Goal: Task Accomplishment & Management: Manage account settings

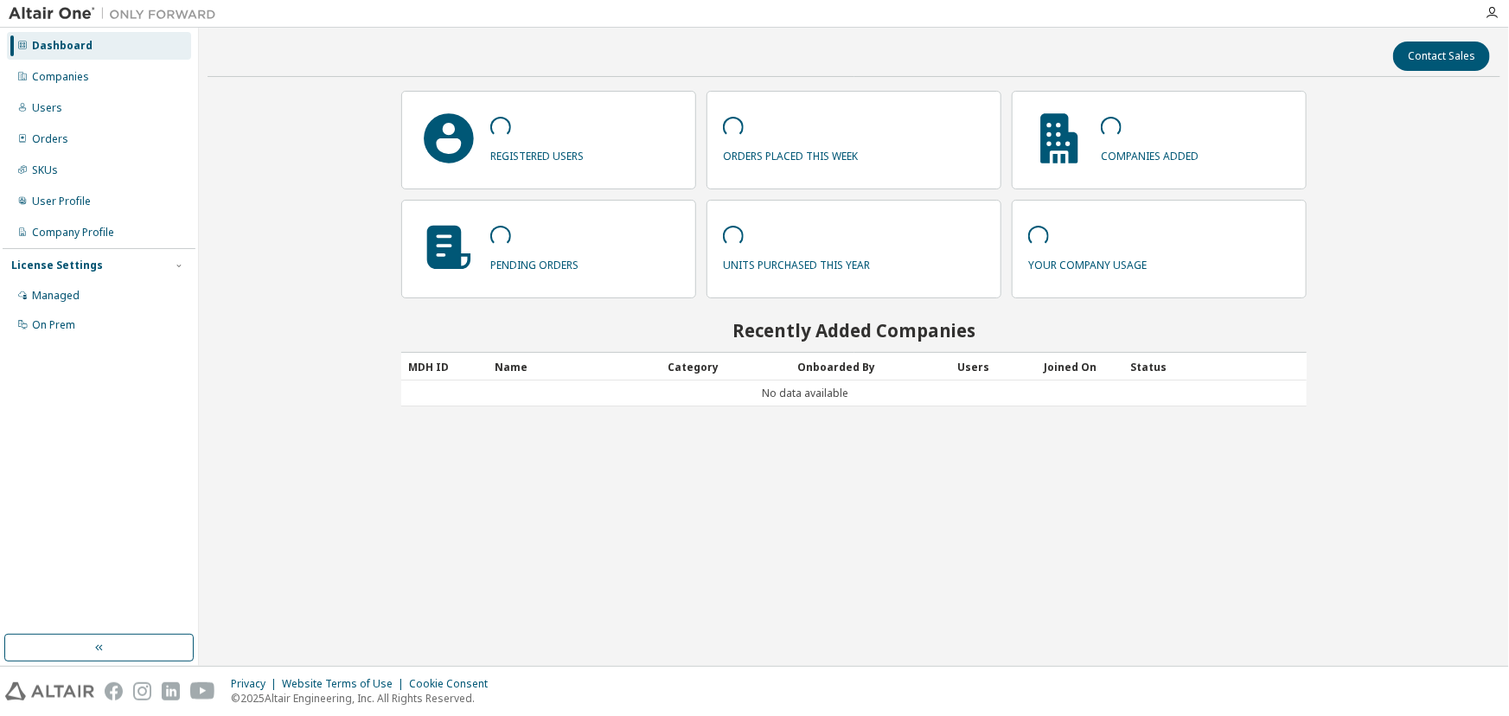
drag, startPoint x: 470, startPoint y: 197, endPoint x: 320, endPoint y: 229, distance: 153.9
click at [320, 229] on div "Contact Sales registered users orders placed this week companies added pending …" at bounding box center [854, 346] width 1293 height 621
click at [42, 298] on div "Managed" at bounding box center [56, 296] width 48 height 14
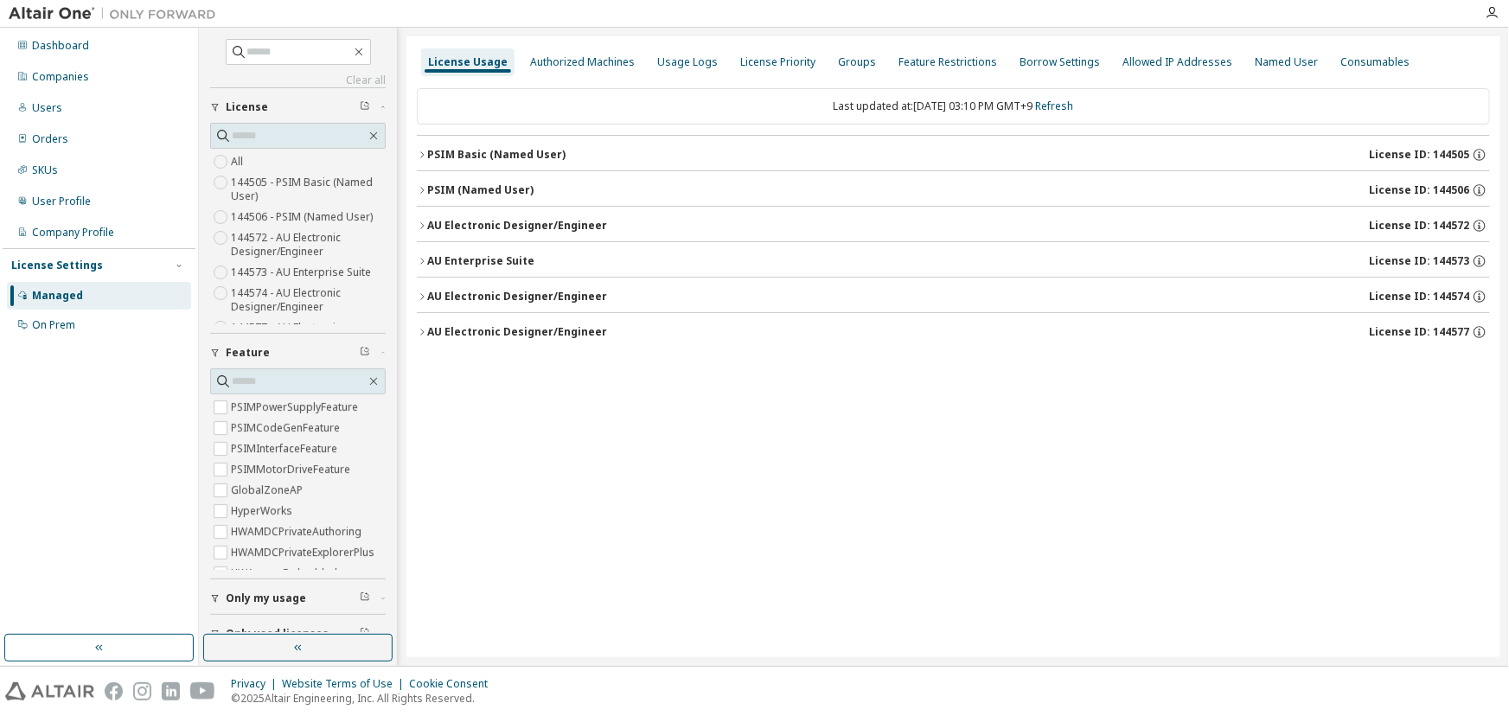
click at [472, 189] on div "PSIM (Named User)" at bounding box center [480, 190] width 106 height 14
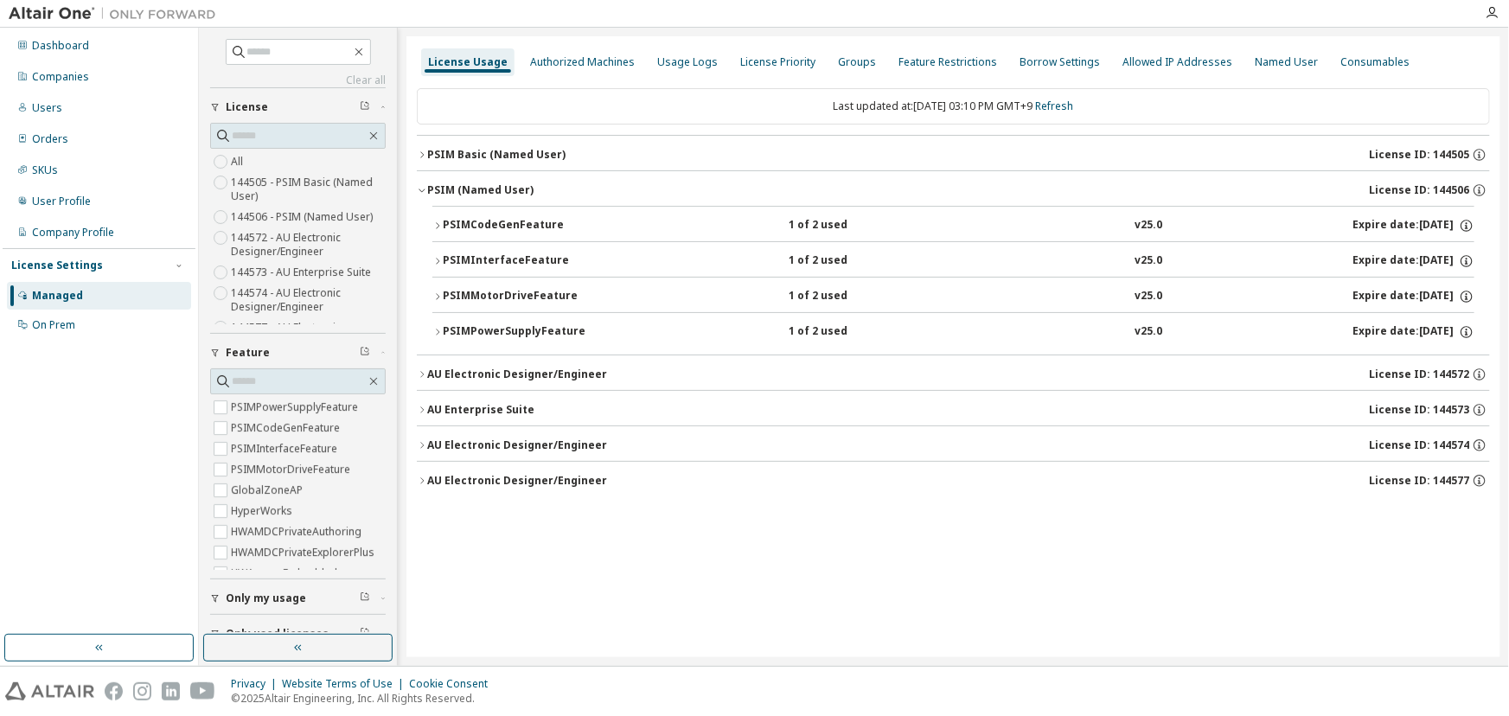
click at [469, 151] on div "PSIM Basic (Named User)" at bounding box center [496, 155] width 138 height 14
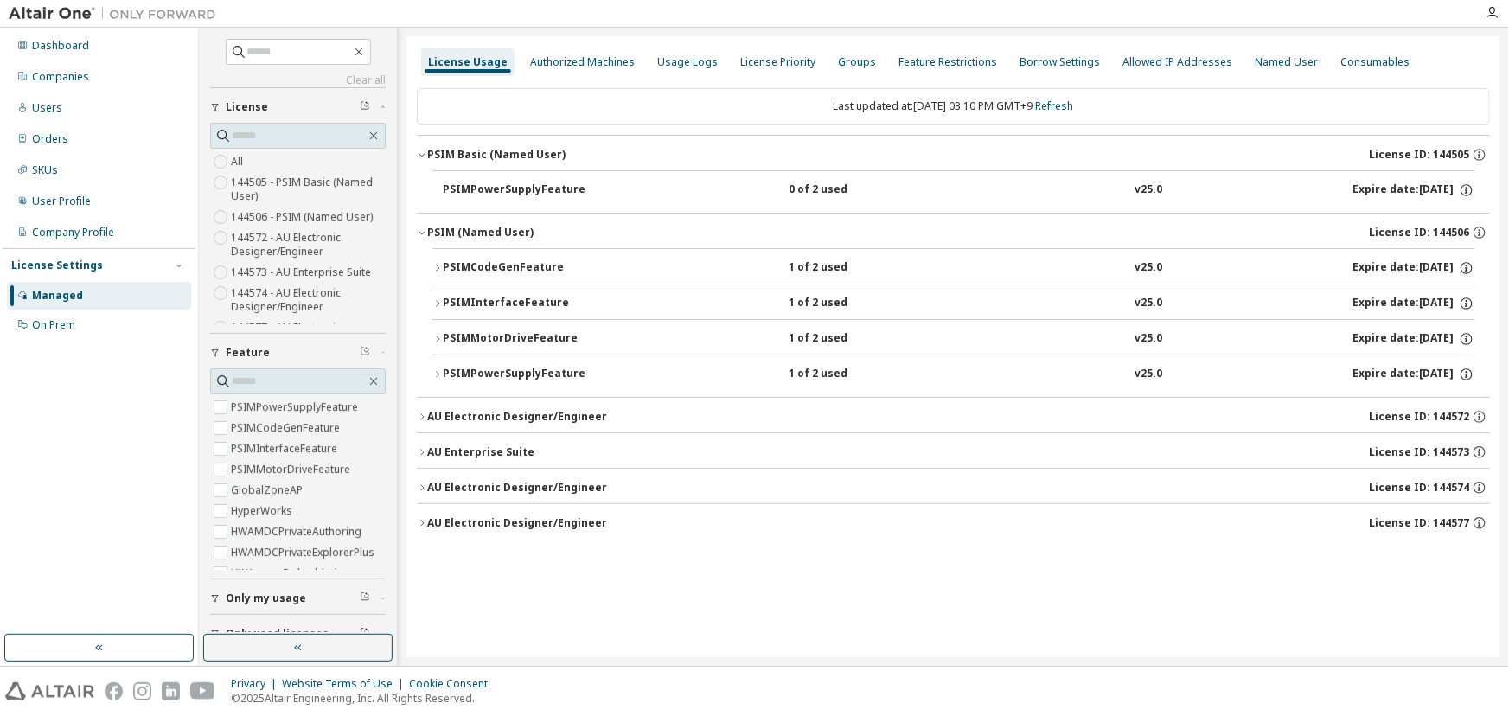
click at [502, 149] on div "PSIM Basic (Named User)" at bounding box center [496, 155] width 138 height 14
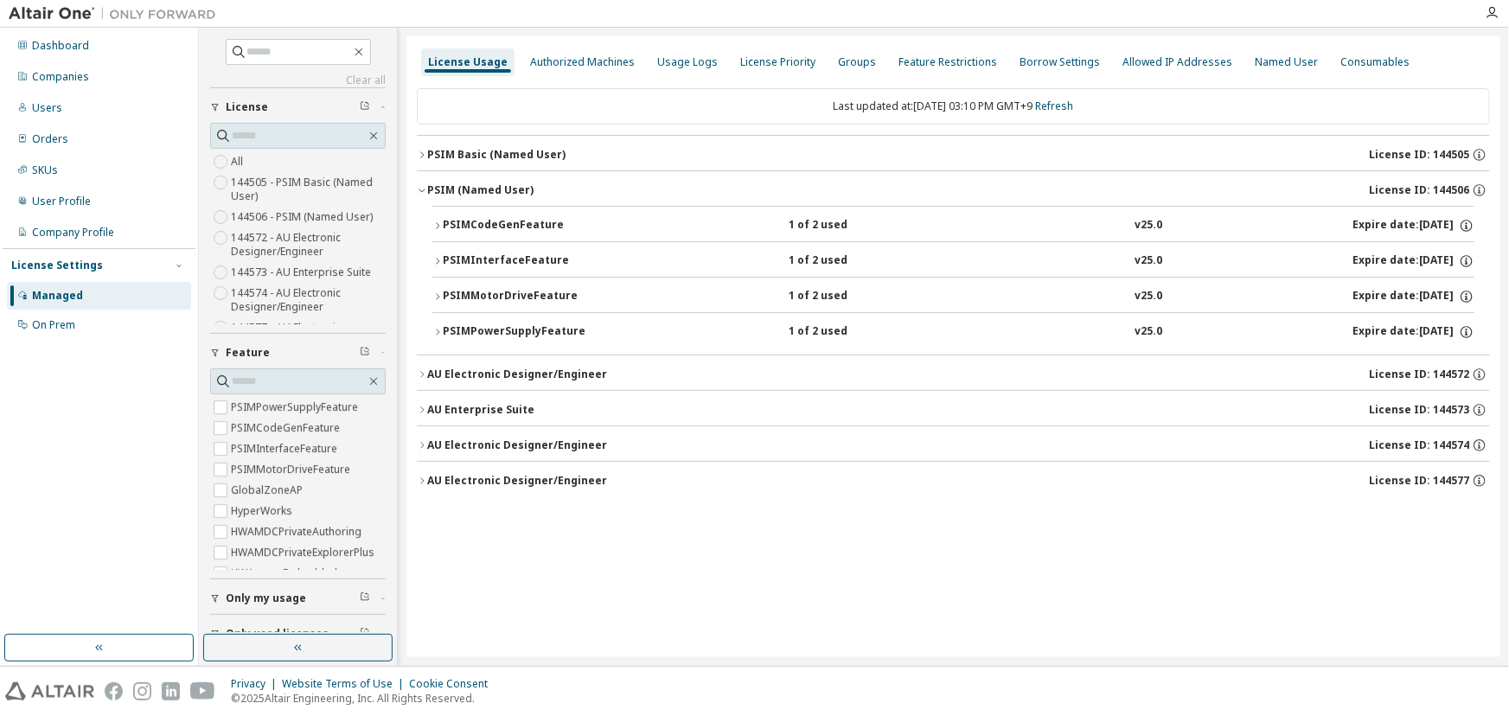
click at [423, 188] on icon "button" at bounding box center [422, 190] width 10 height 10
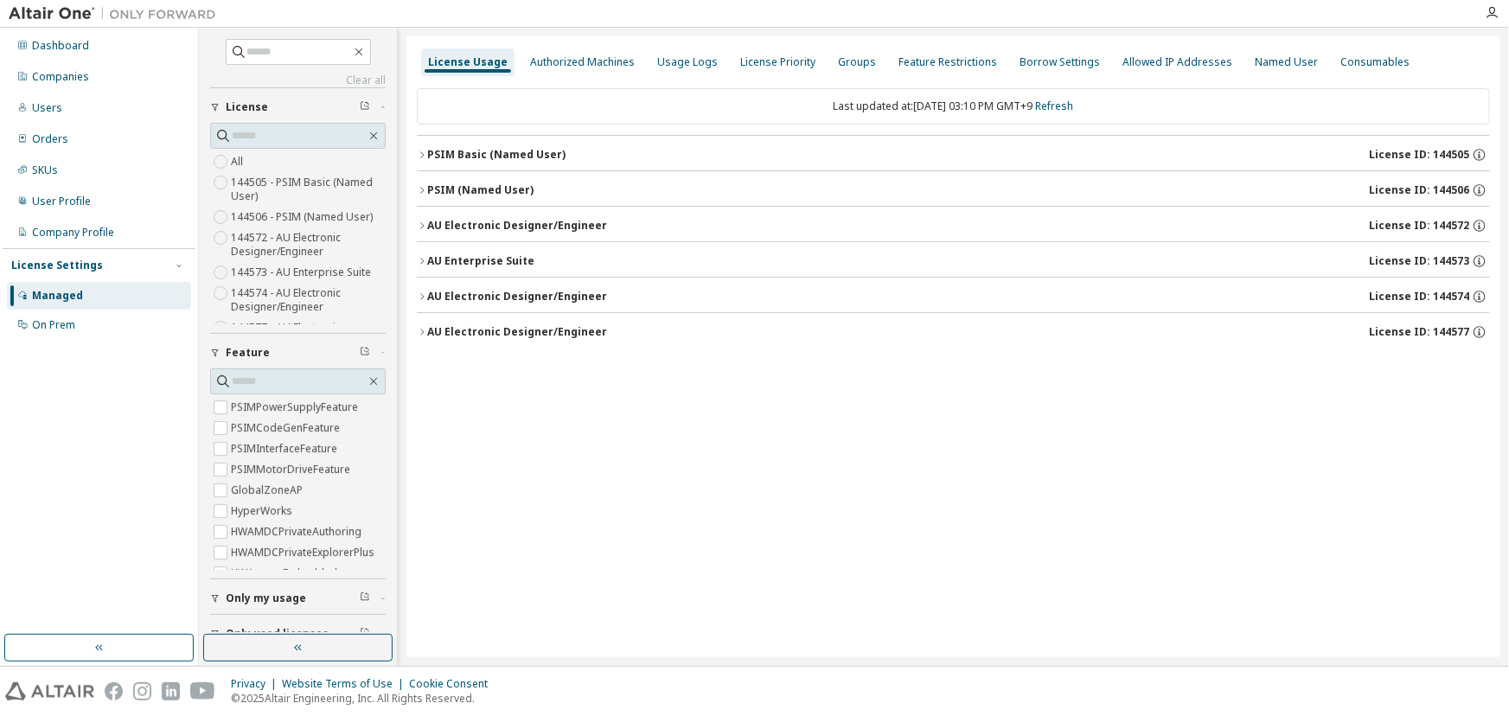
click at [420, 225] on icon "button" at bounding box center [422, 226] width 10 height 10
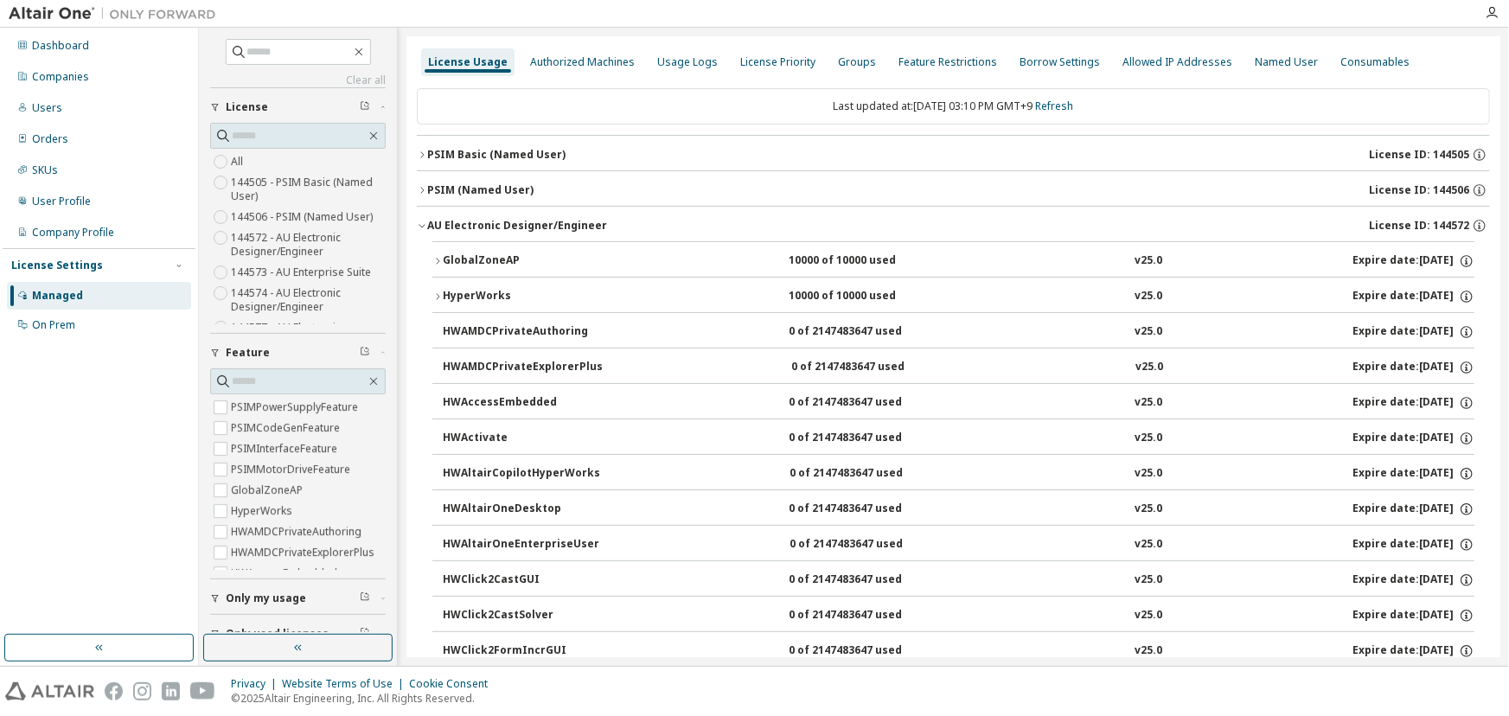
click at [420, 225] on icon "button" at bounding box center [422, 226] width 10 height 10
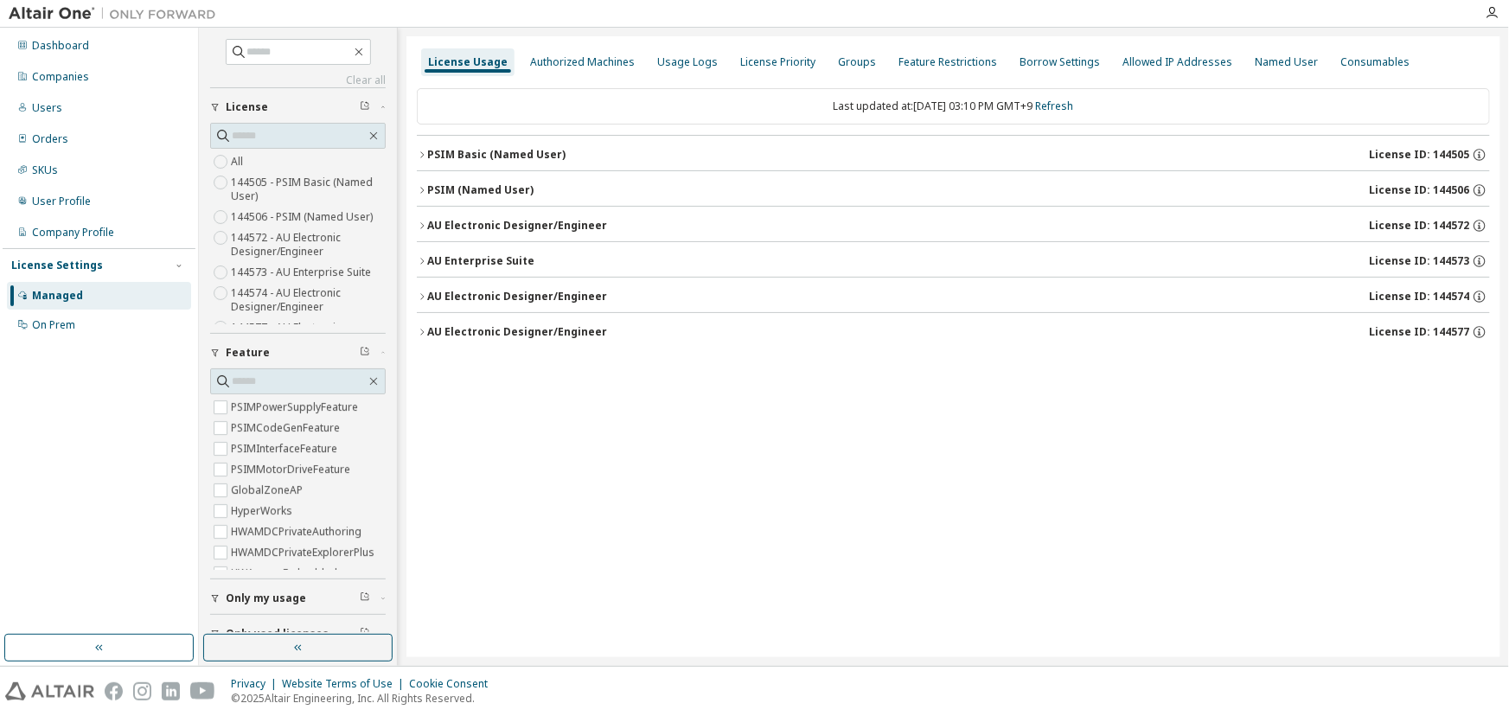
click at [414, 257] on div "License Usage Authorized Machines Usage Logs License Priority Groups Feature Re…" at bounding box center [953, 346] width 1094 height 621
click at [421, 261] on icon "button" at bounding box center [422, 261] width 10 height 10
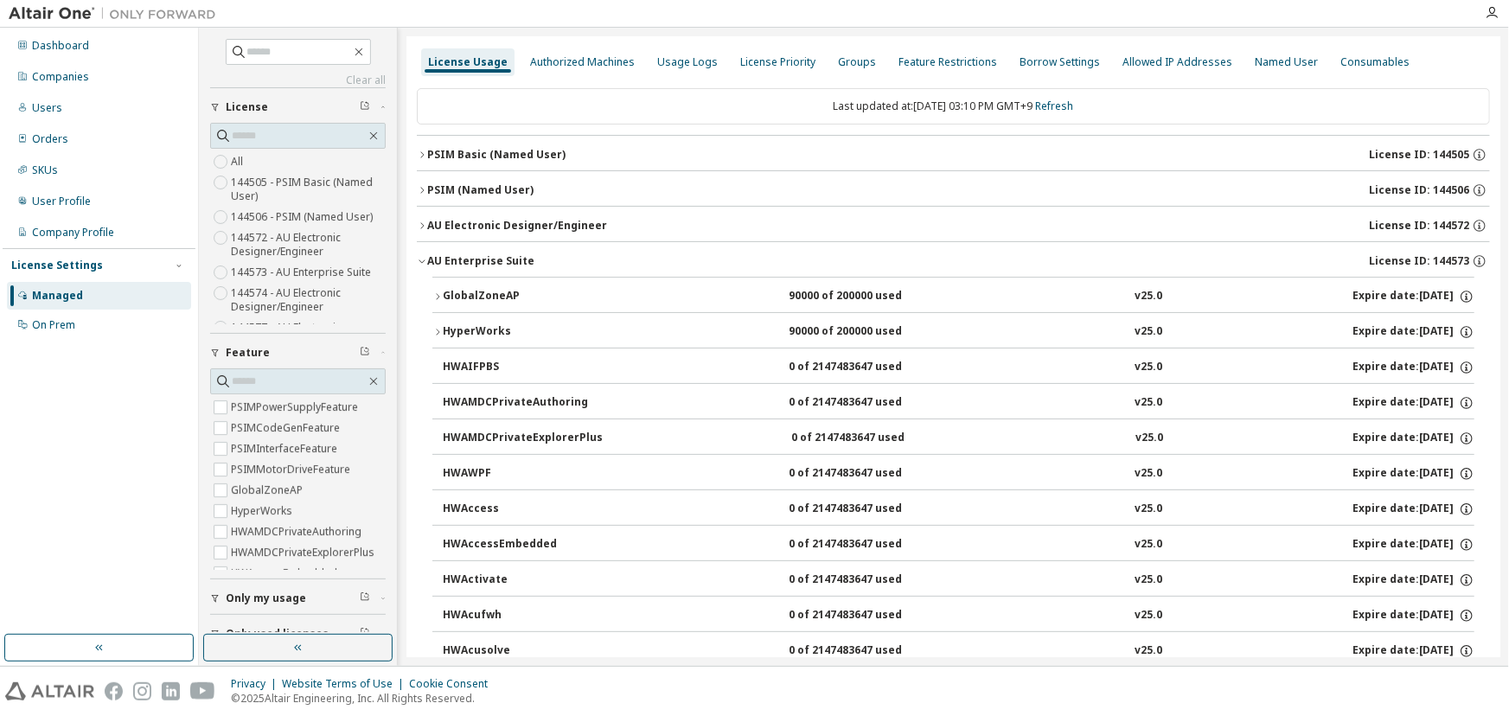
click at [421, 261] on icon "button" at bounding box center [422, 261] width 6 height 3
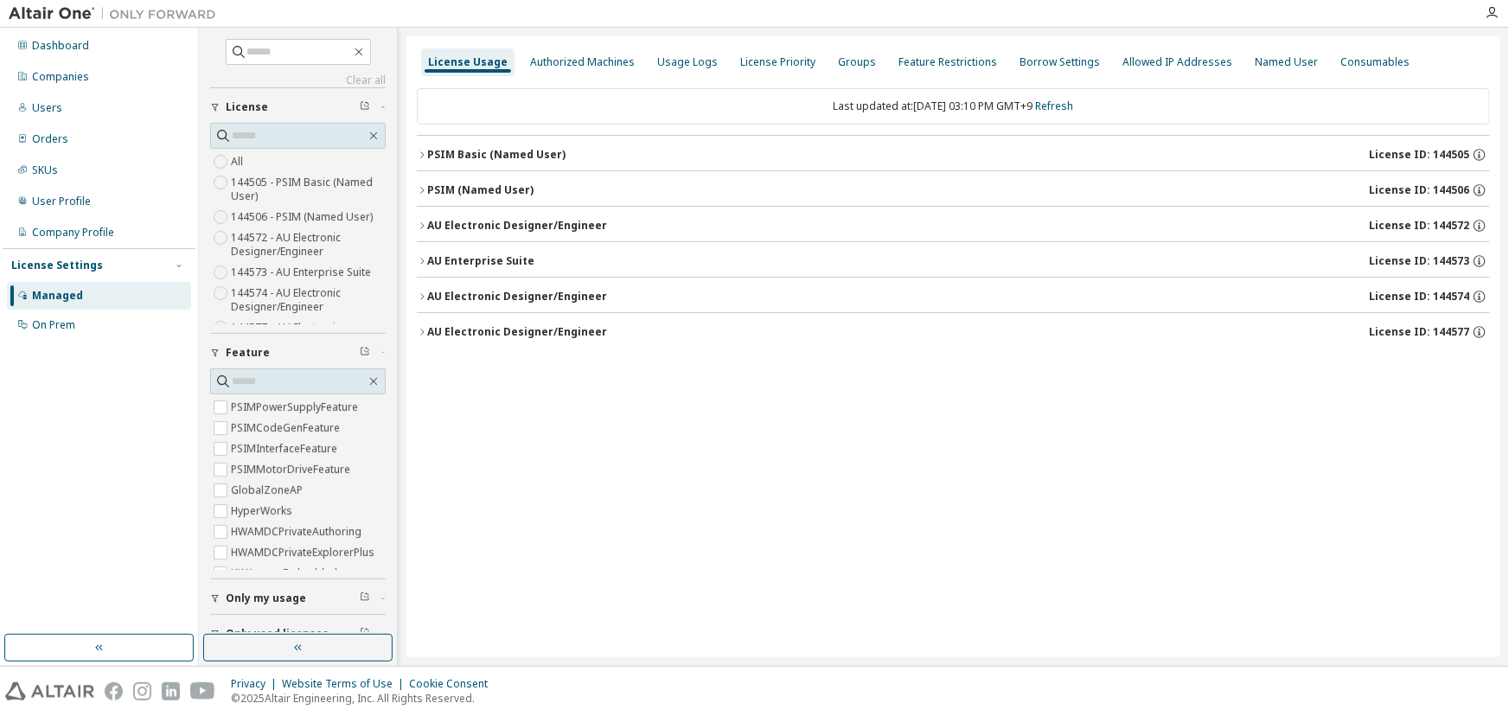
click at [423, 298] on icon "button" at bounding box center [422, 296] width 10 height 10
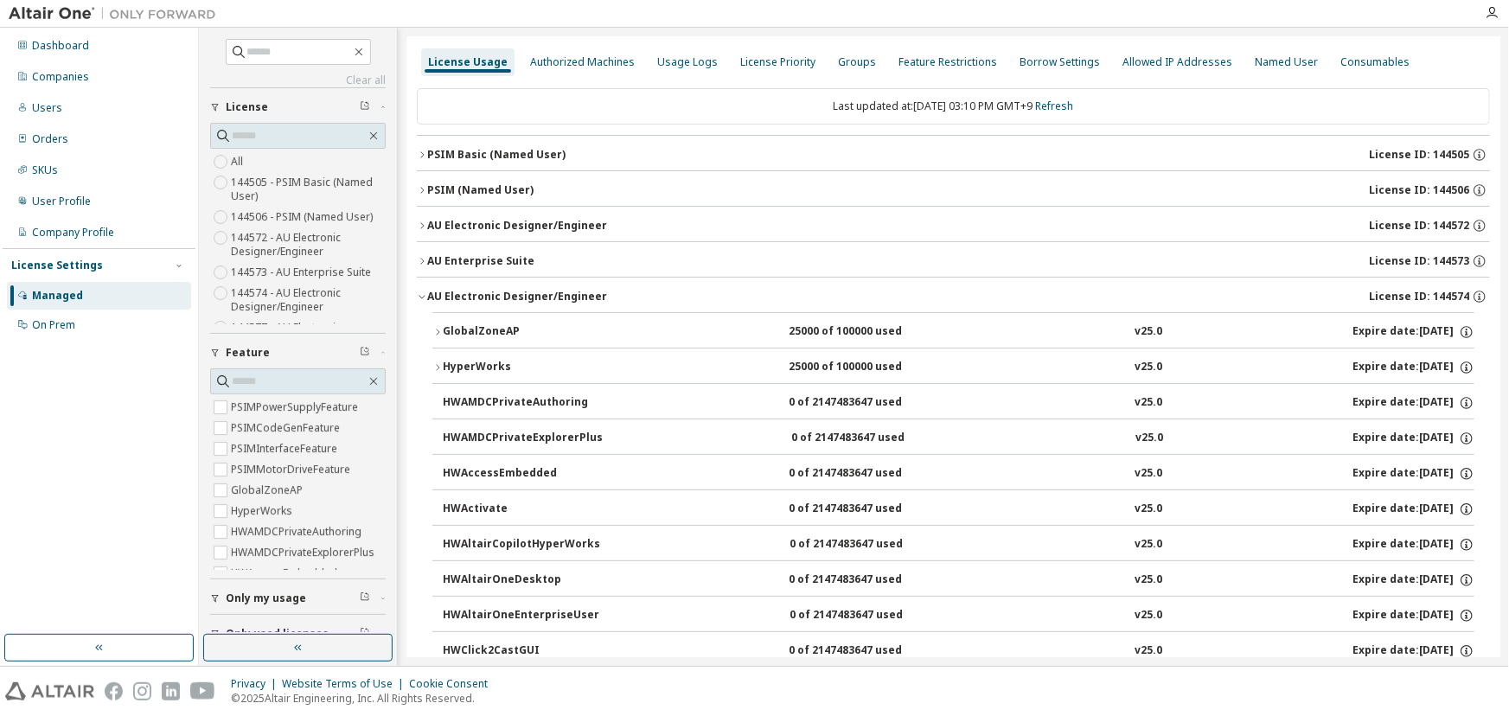
click at [421, 297] on icon "button" at bounding box center [422, 296] width 10 height 10
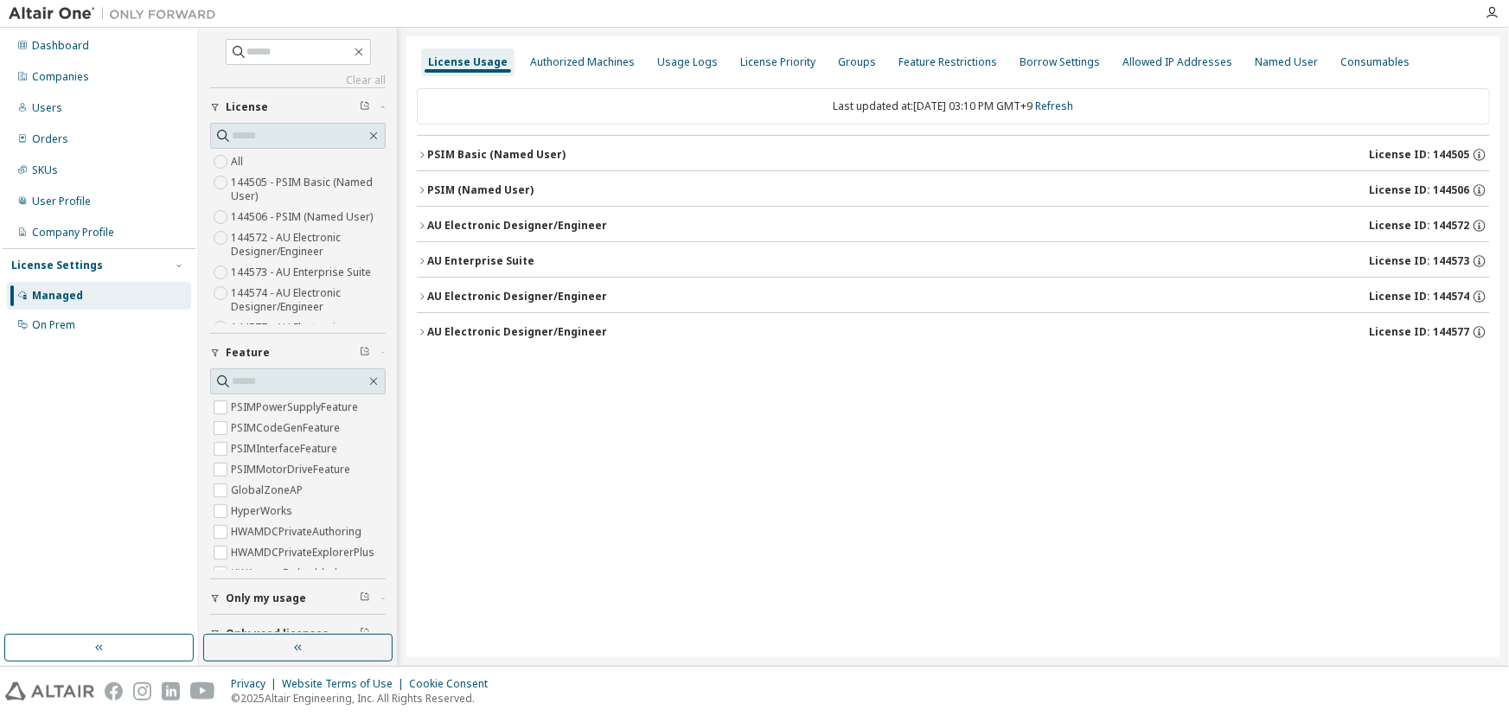
click at [423, 328] on icon "button" at bounding box center [422, 332] width 10 height 10
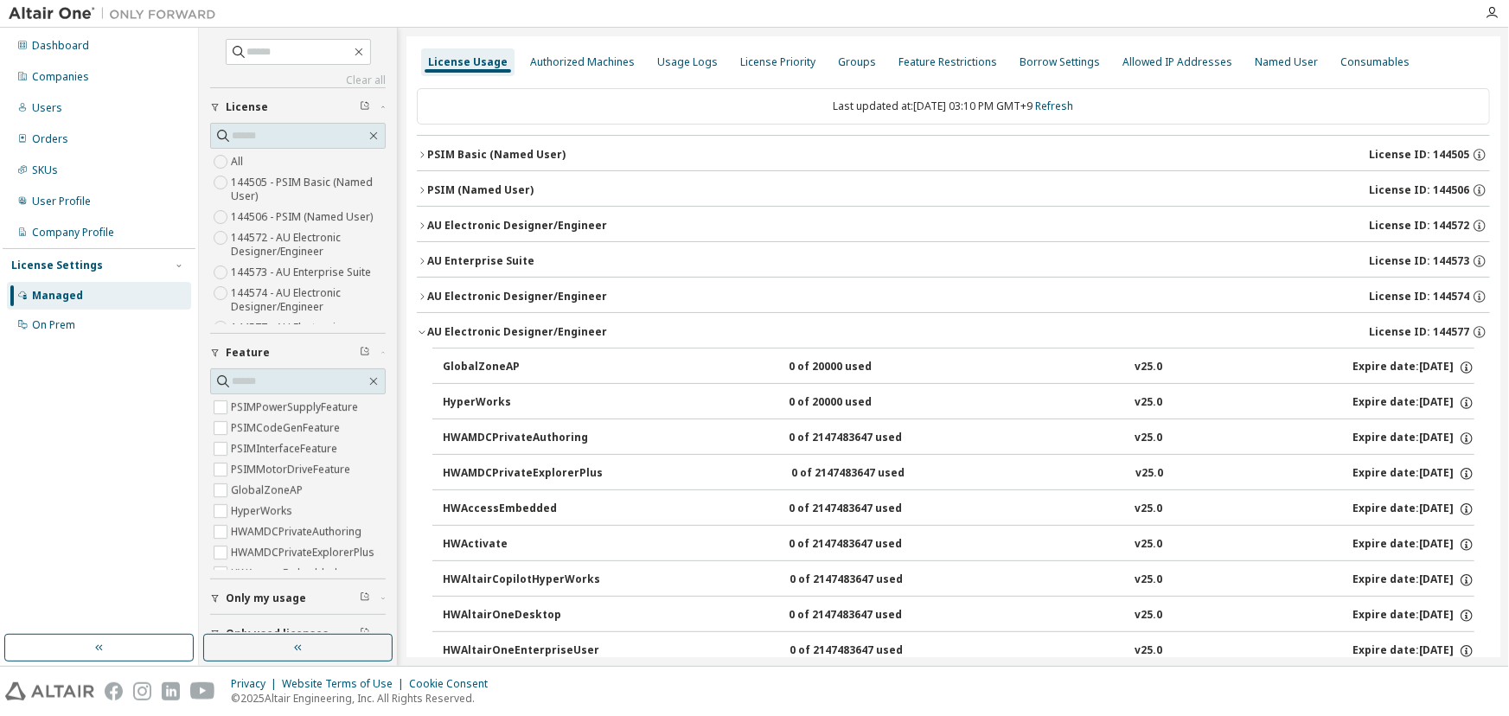
click at [421, 334] on icon "button" at bounding box center [422, 332] width 10 height 10
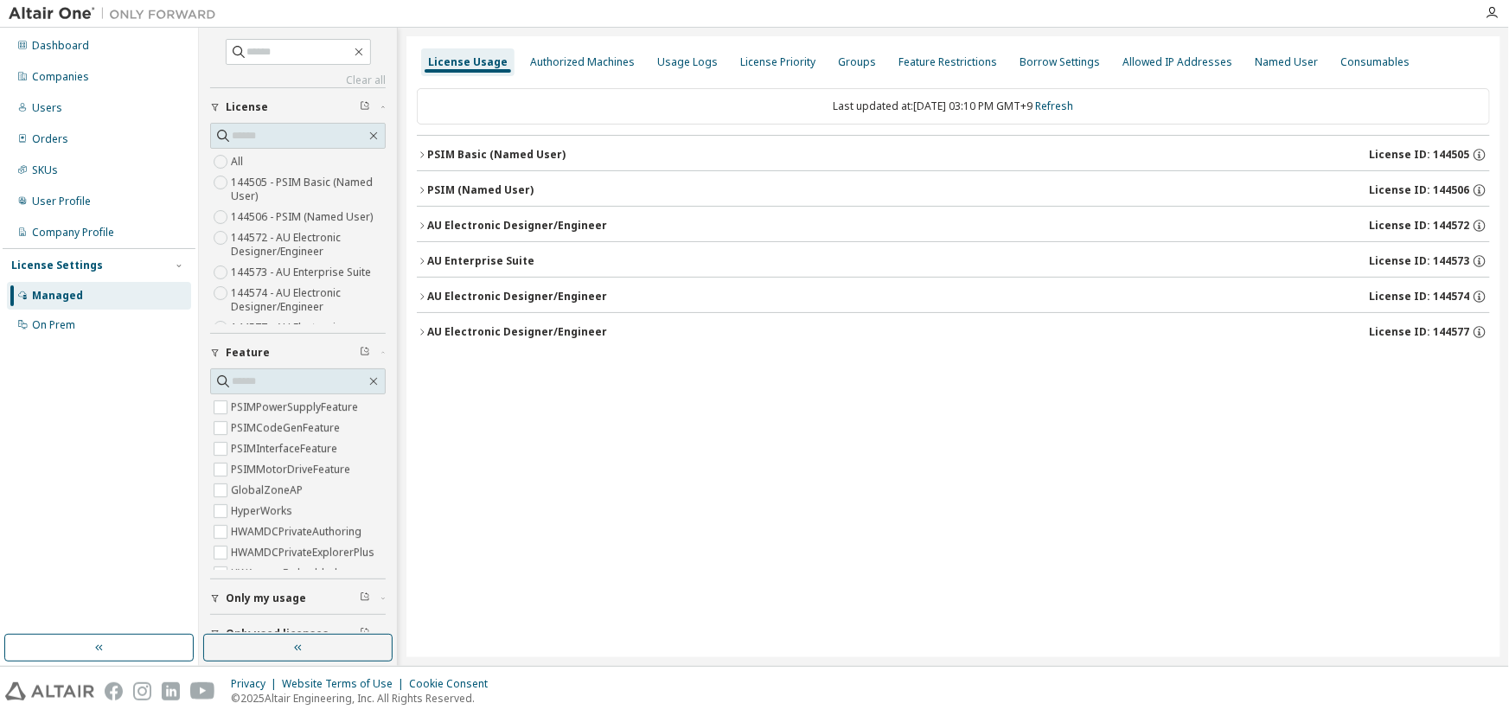
click at [586, 329] on div "AU Electronic Designer/Engineer" at bounding box center [517, 332] width 180 height 14
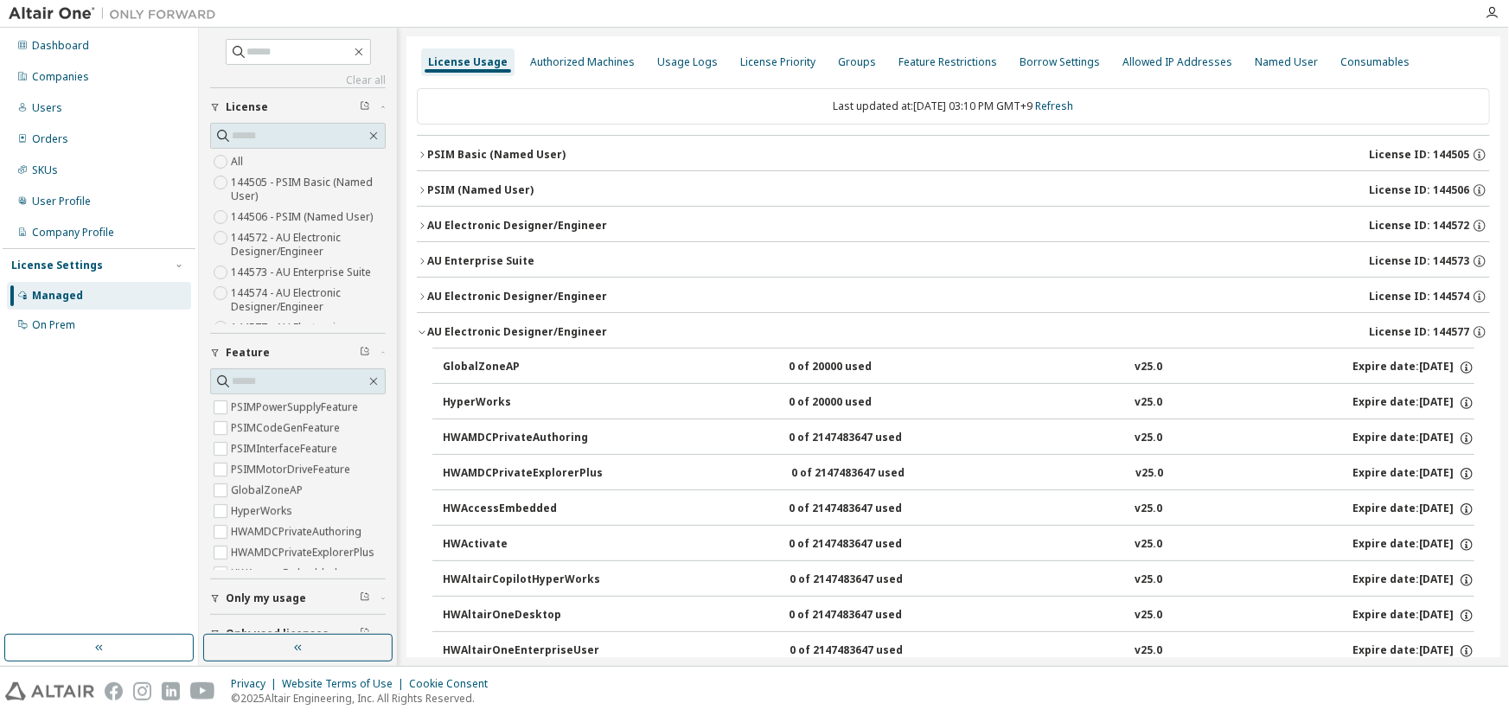
click at [516, 360] on div "GlobalZoneAP" at bounding box center [521, 368] width 156 height 16
click at [485, 373] on div "GlobalZoneAP" at bounding box center [521, 368] width 156 height 16
click at [473, 362] on div "GlobalZoneAP" at bounding box center [521, 368] width 156 height 16
click at [432, 335] on div "AU Electronic Designer/Engineer" at bounding box center [517, 332] width 180 height 14
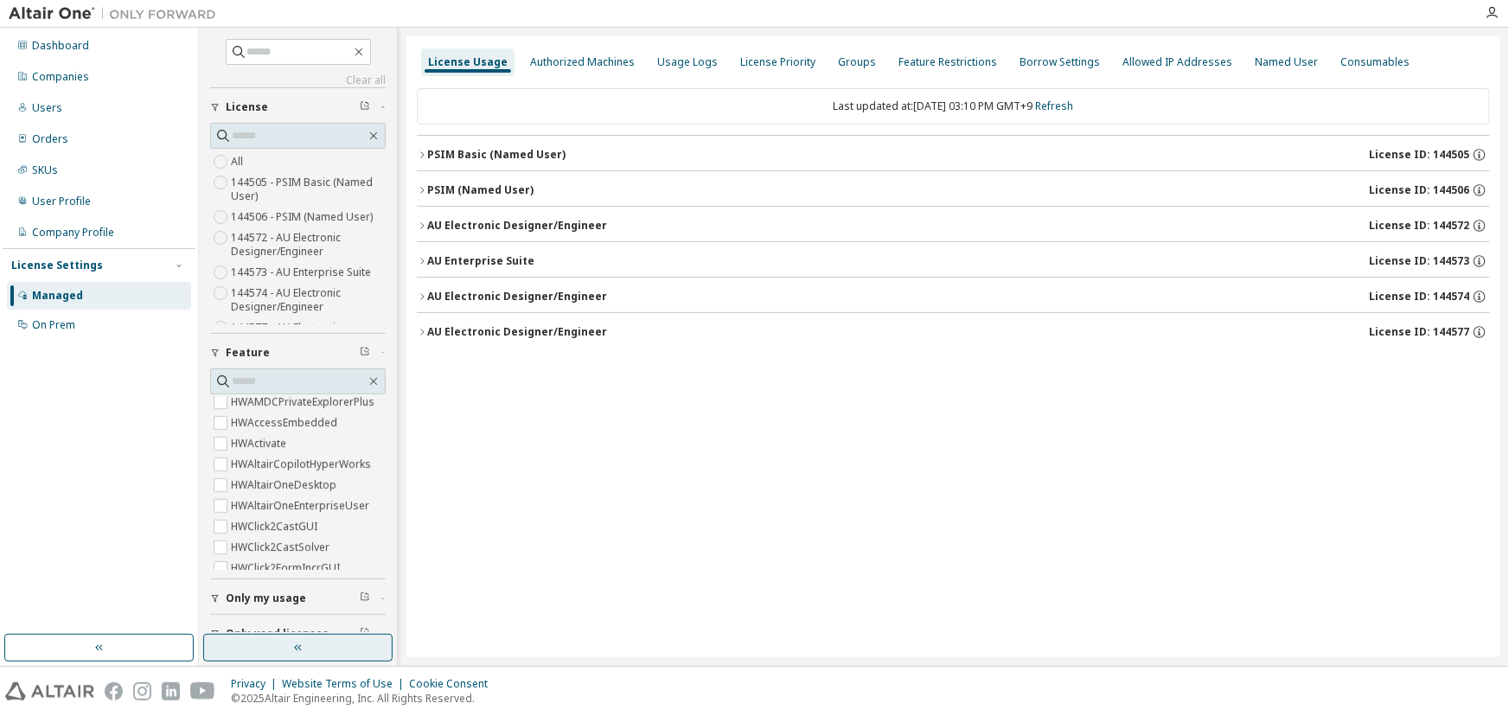
scroll to position [157, 0]
click at [253, 598] on span "Only my usage" at bounding box center [266, 599] width 80 height 14
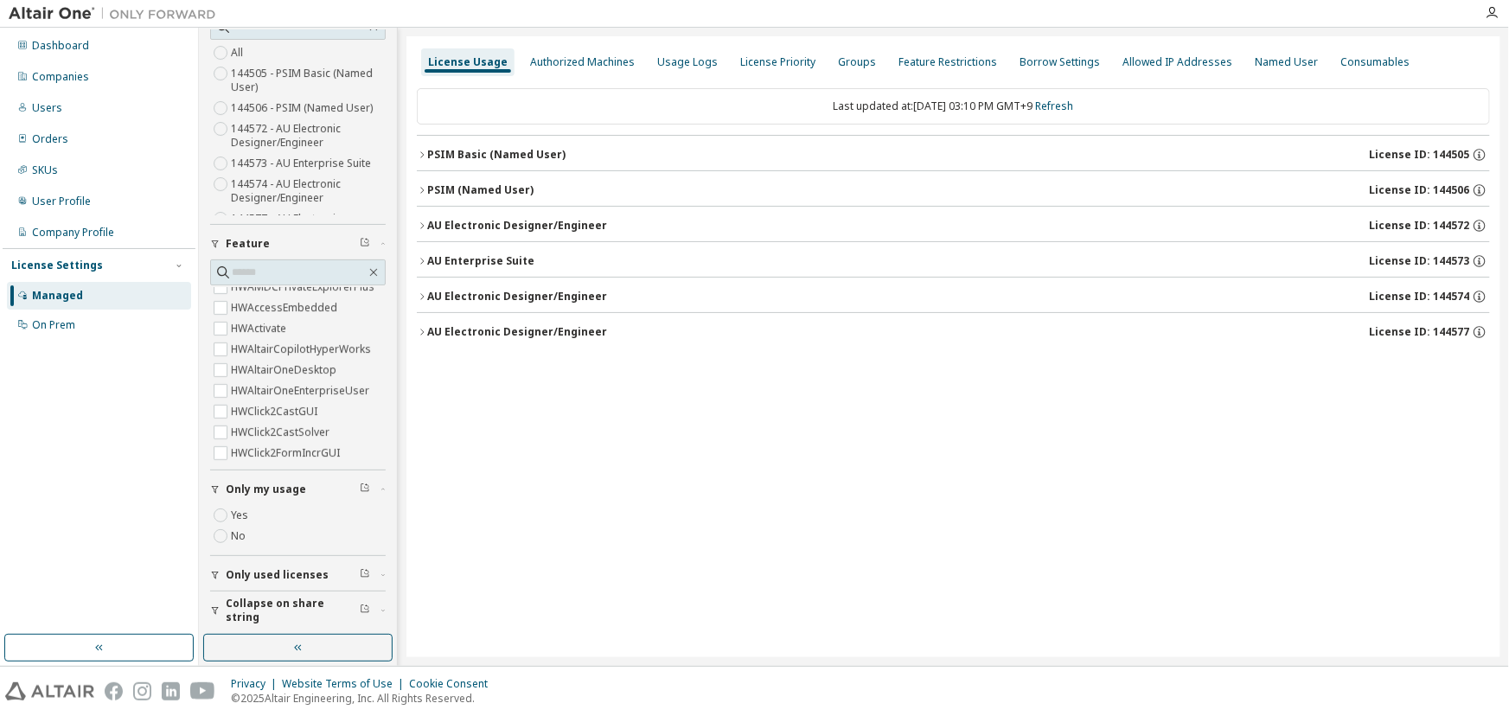
scroll to position [110, 0]
click at [286, 570] on span "Only used licenses" at bounding box center [277, 574] width 103 height 14
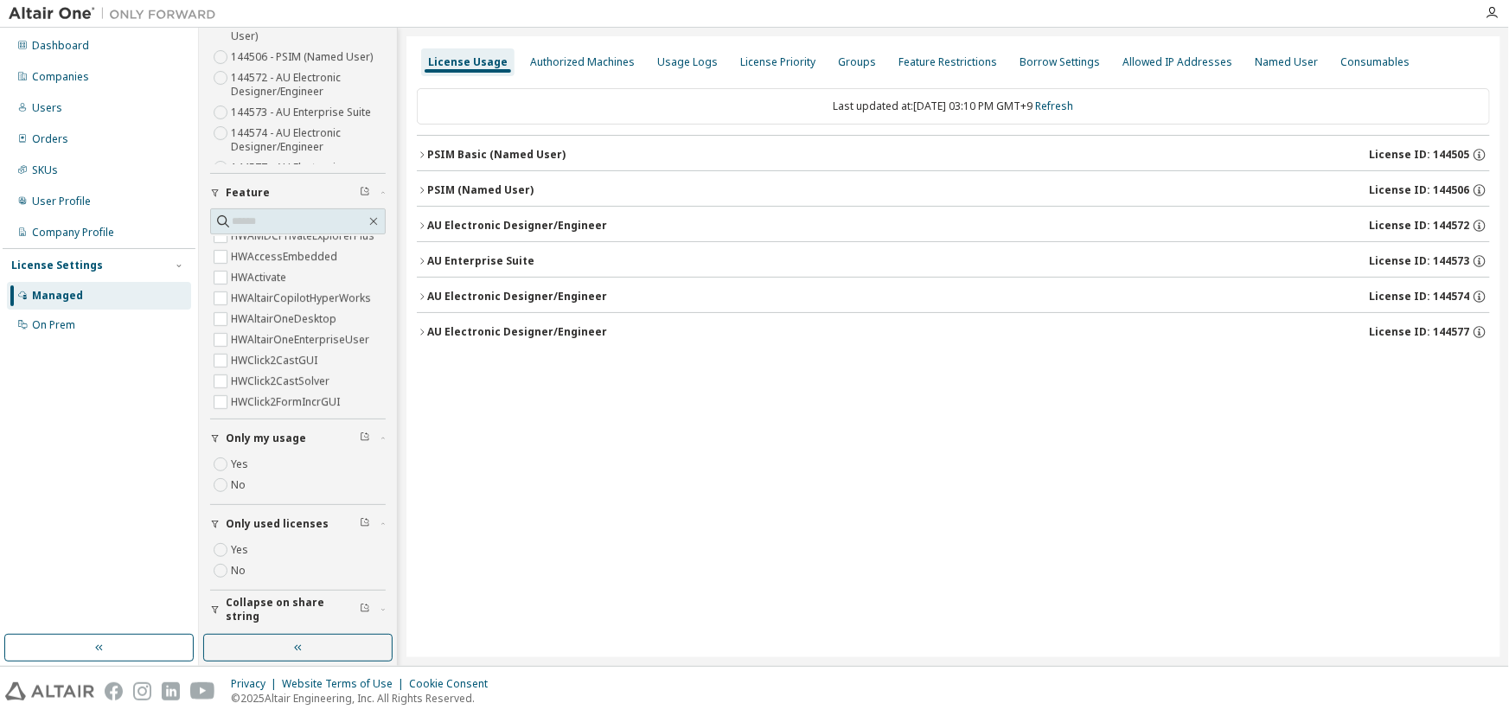
click at [266, 610] on span "Collapse on share string" at bounding box center [293, 610] width 134 height 28
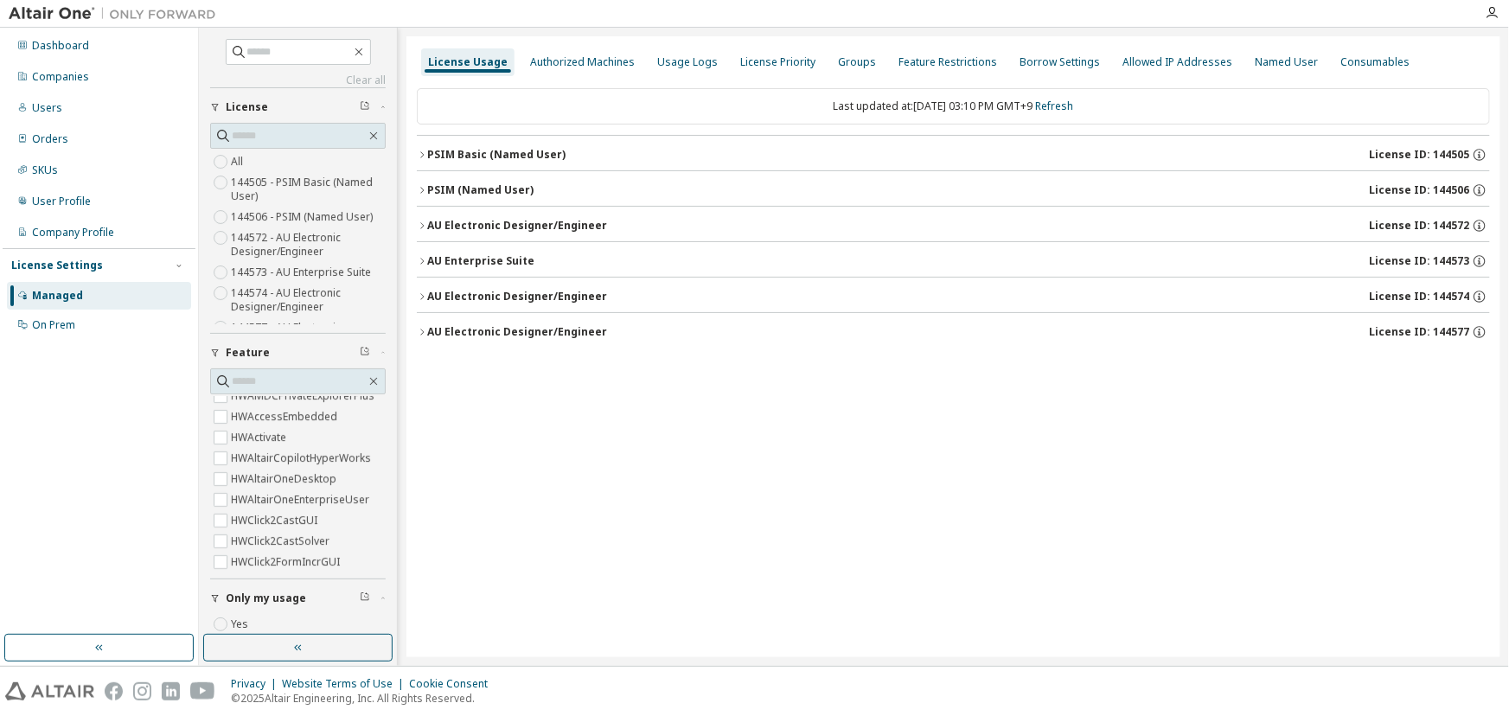
scroll to position [0, 0]
click at [848, 61] on div "Groups" at bounding box center [857, 62] width 38 height 14
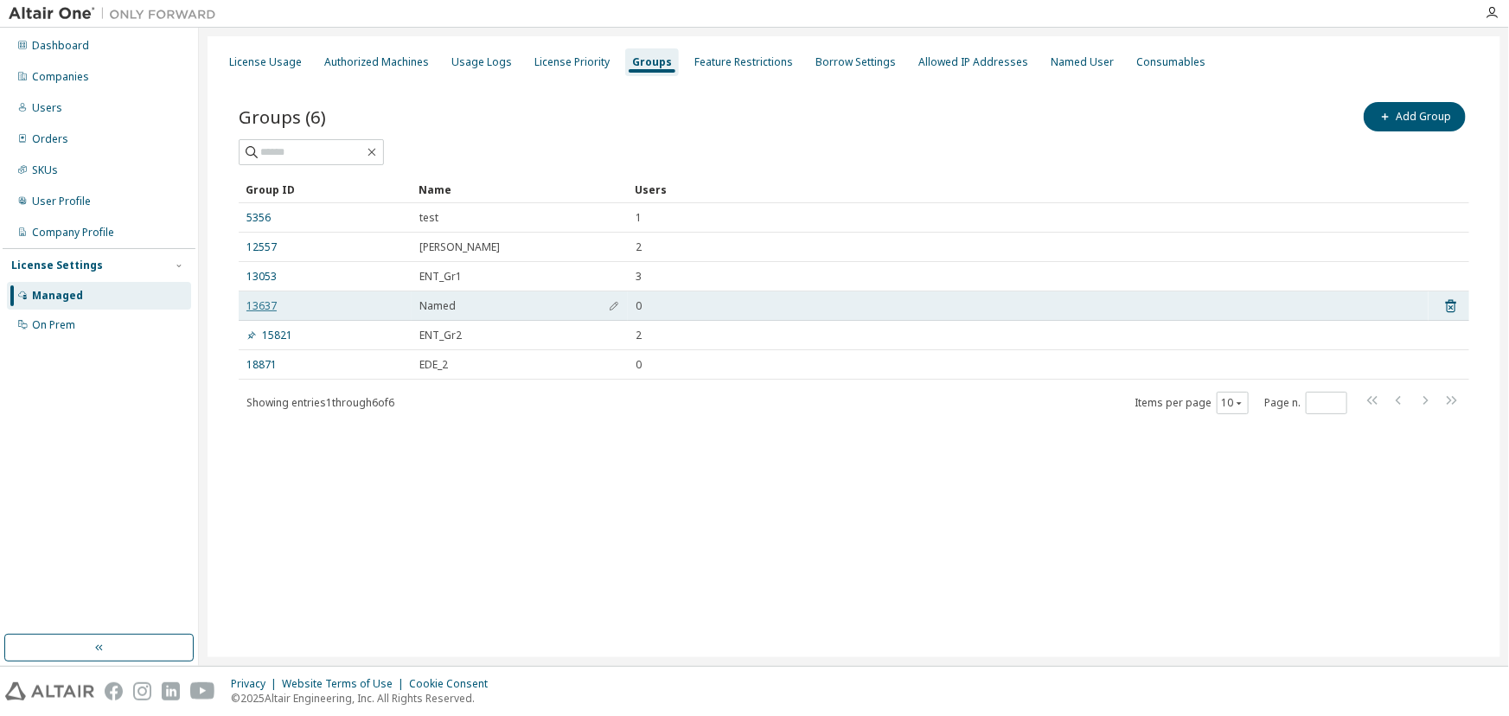
click at [252, 302] on link "13637" at bounding box center [261, 306] width 30 height 14
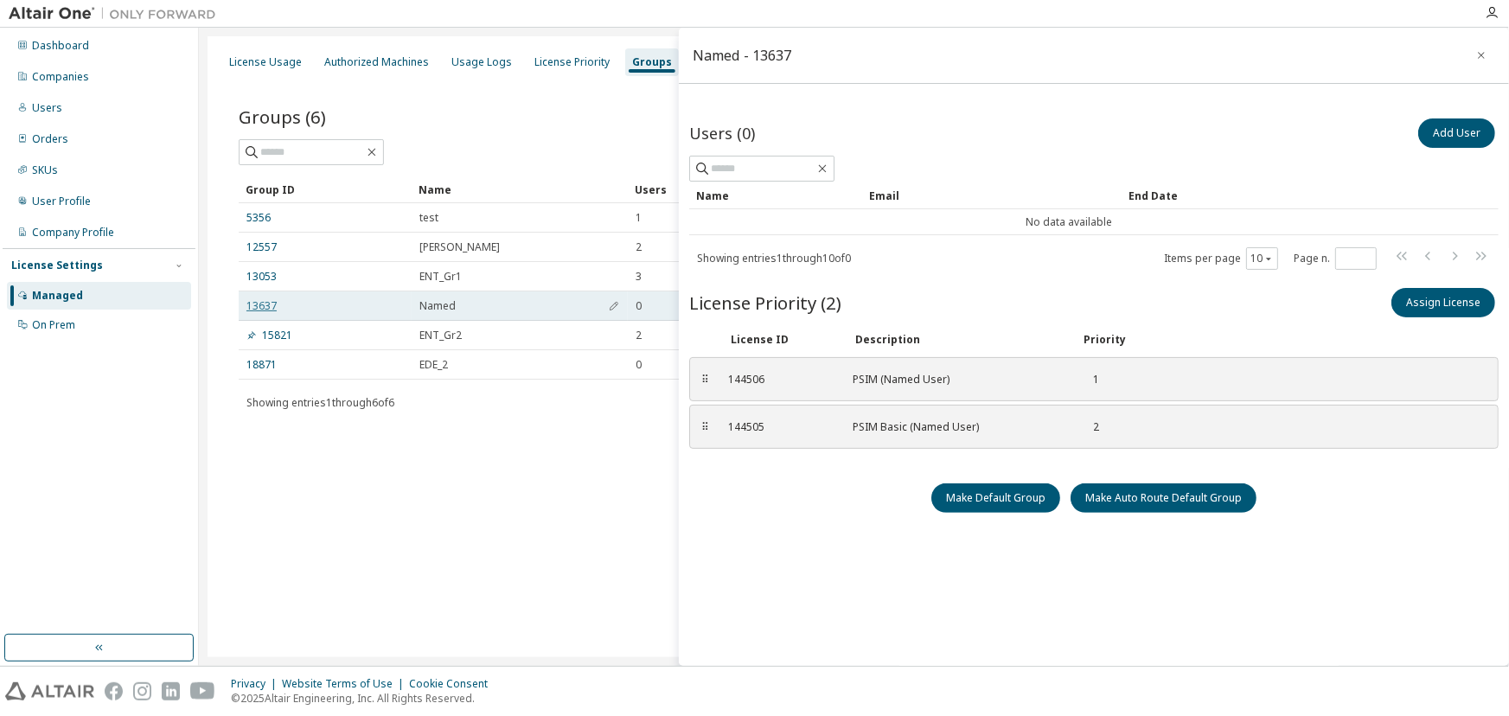
click at [253, 301] on link "13637" at bounding box center [261, 306] width 30 height 14
click at [116, 402] on div "Dashboard Companies Users Orders SKUs User Profile Company Profile License Sett…" at bounding box center [99, 331] width 193 height 602
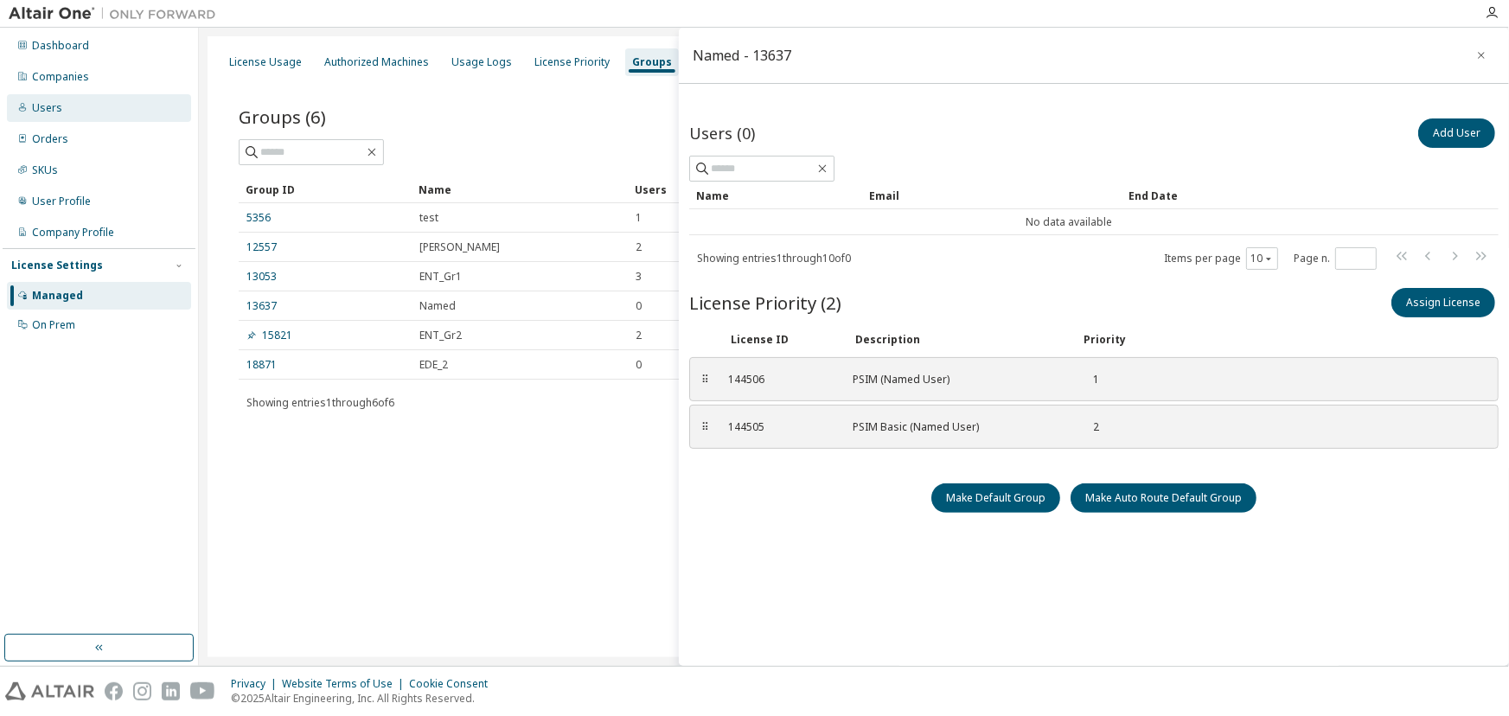
click at [37, 103] on div "Users" at bounding box center [47, 108] width 30 height 14
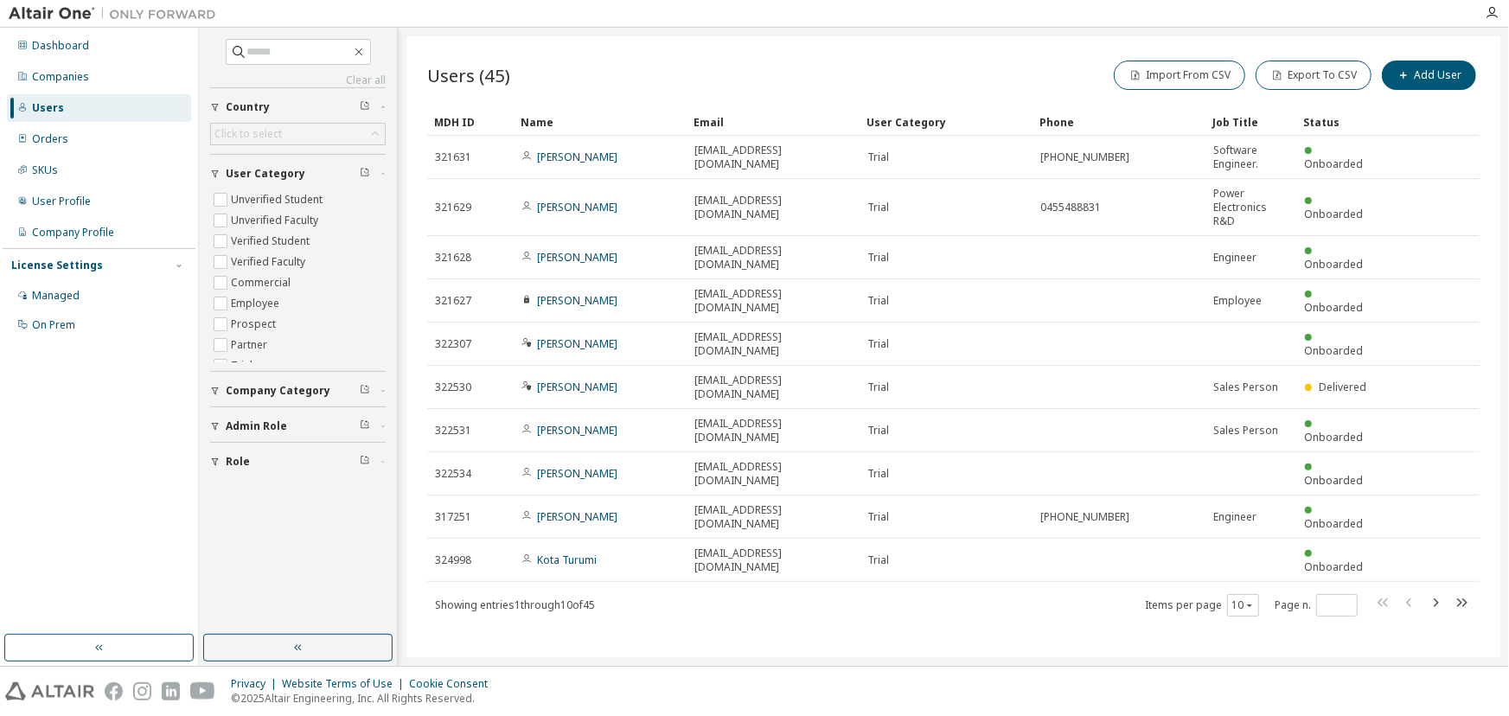
click at [214, 421] on icon "button" at bounding box center [215, 426] width 10 height 10
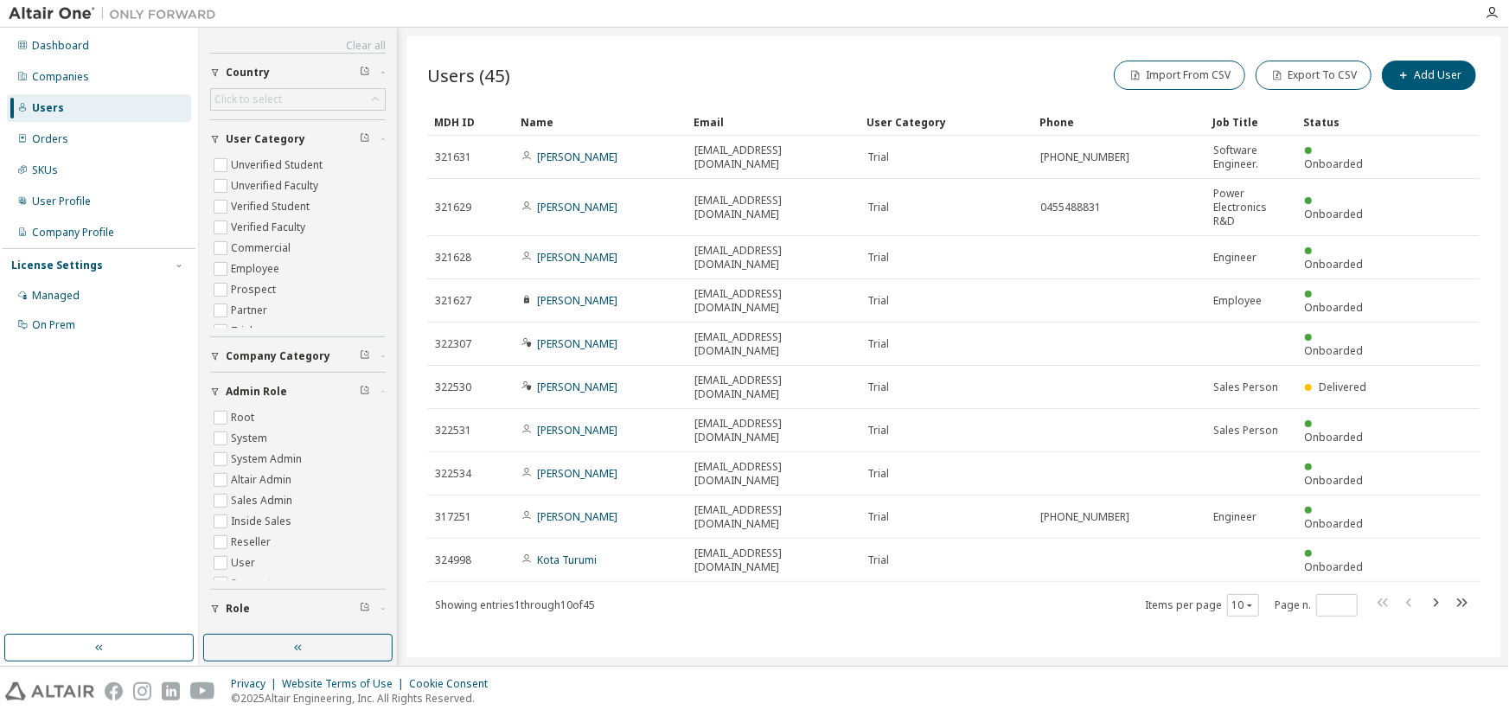
click at [213, 393] on icon "button" at bounding box center [215, 392] width 10 height 10
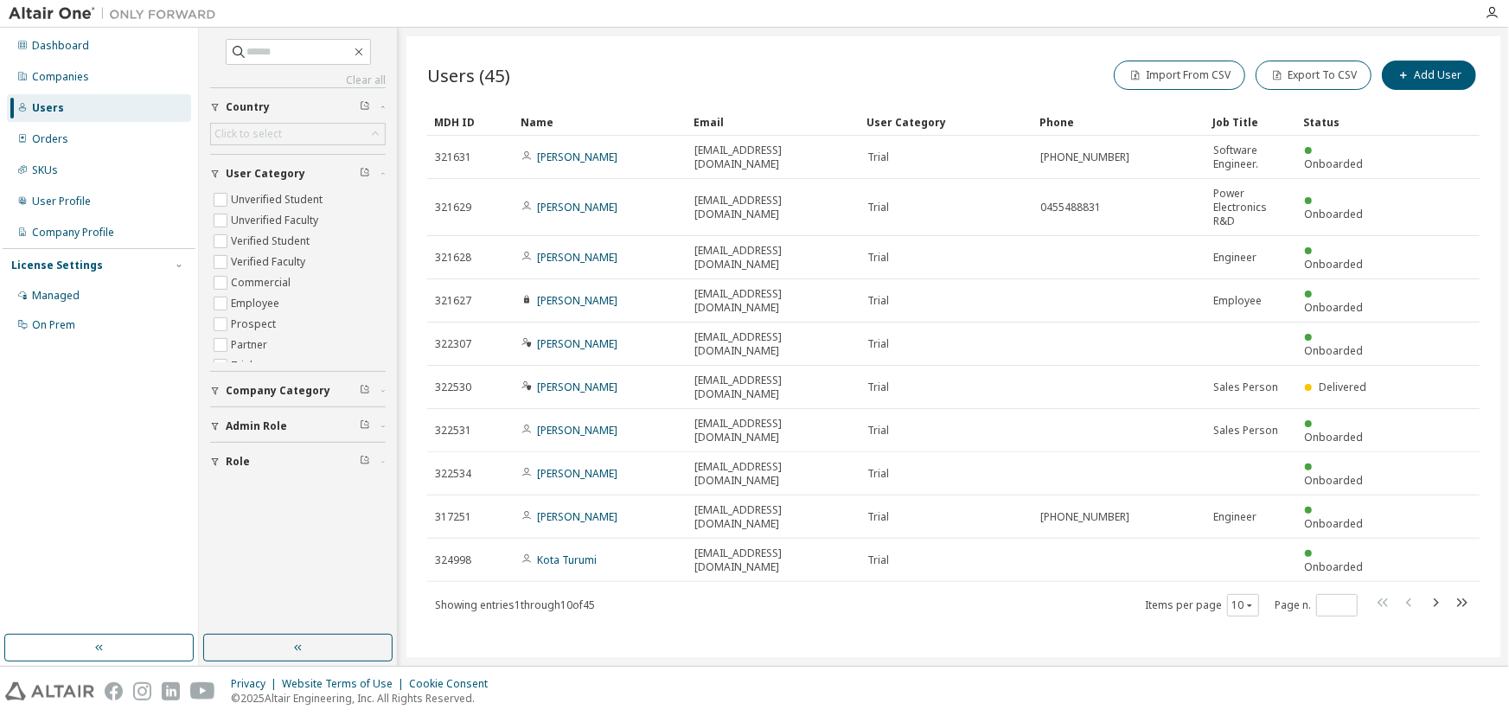
click at [214, 460] on icon "button" at bounding box center [215, 462] width 7 height 8
drag, startPoint x: 117, startPoint y: 517, endPoint x: 106, endPoint y: 491, distance: 28.3
click at [117, 516] on div "Dashboard Companies Users Orders SKUs User Profile Company Profile License Sett…" at bounding box center [99, 331] width 193 height 602
click at [98, 484] on div "Dashboard Companies Users Orders SKUs User Profile Company Profile License Sett…" at bounding box center [99, 331] width 193 height 602
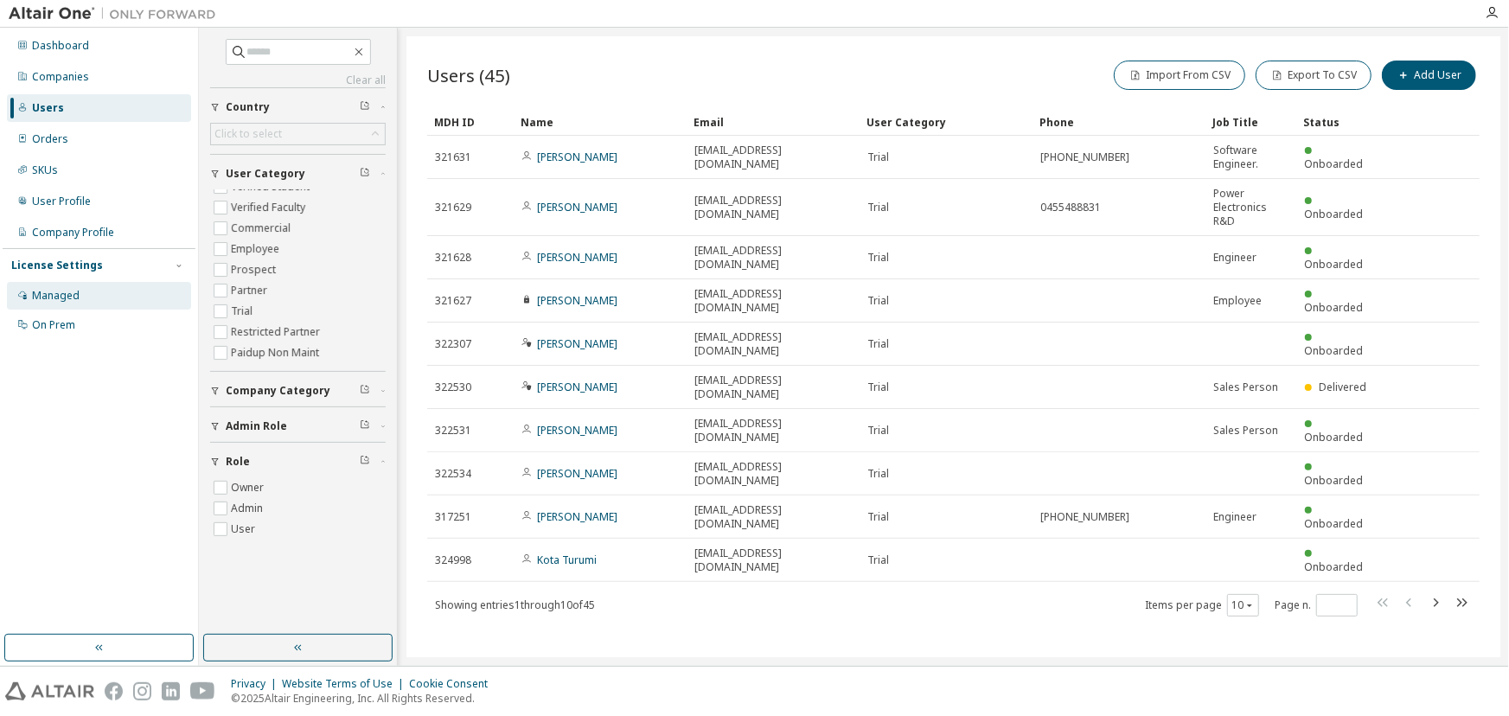
click at [60, 297] on div "Managed" at bounding box center [56, 296] width 48 height 14
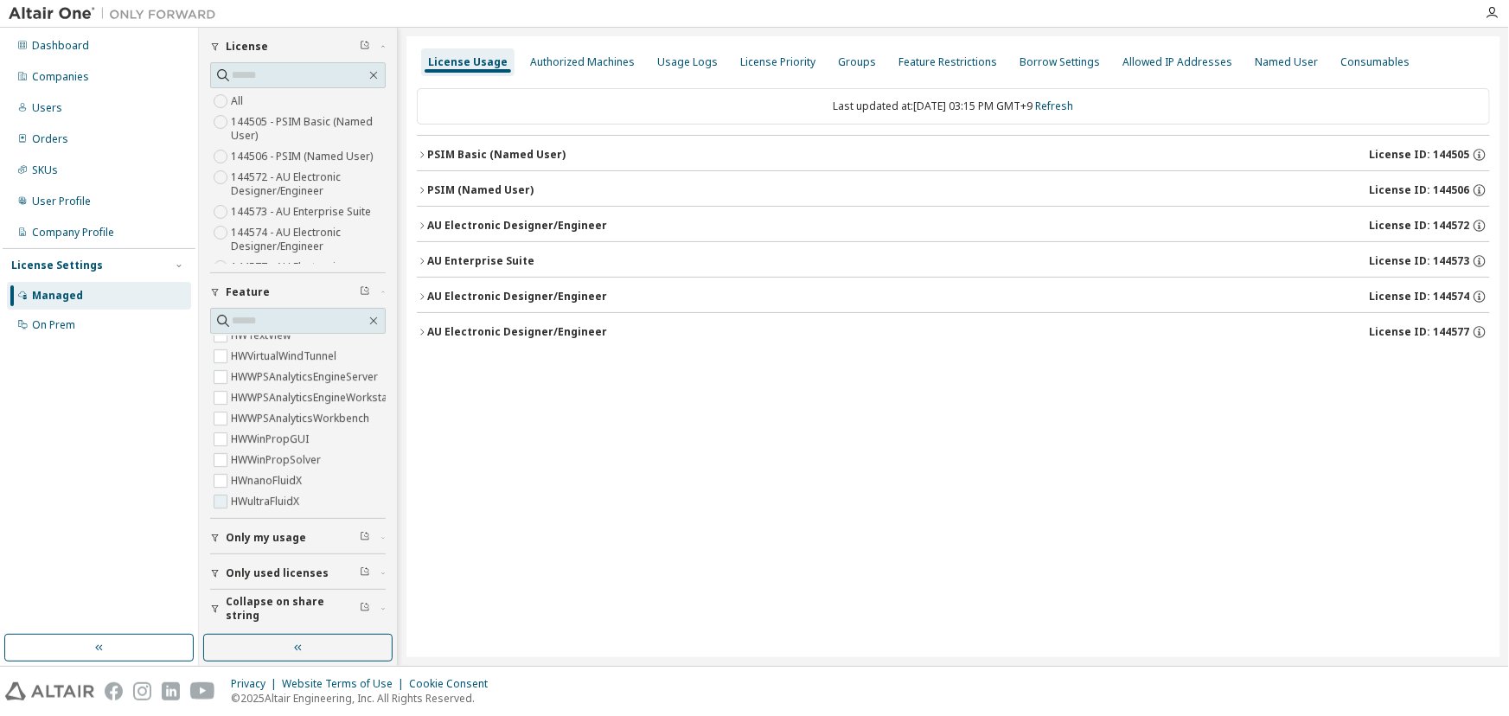
scroll to position [6699, 0]
click at [278, 534] on span "Only my usage" at bounding box center [266, 538] width 80 height 14
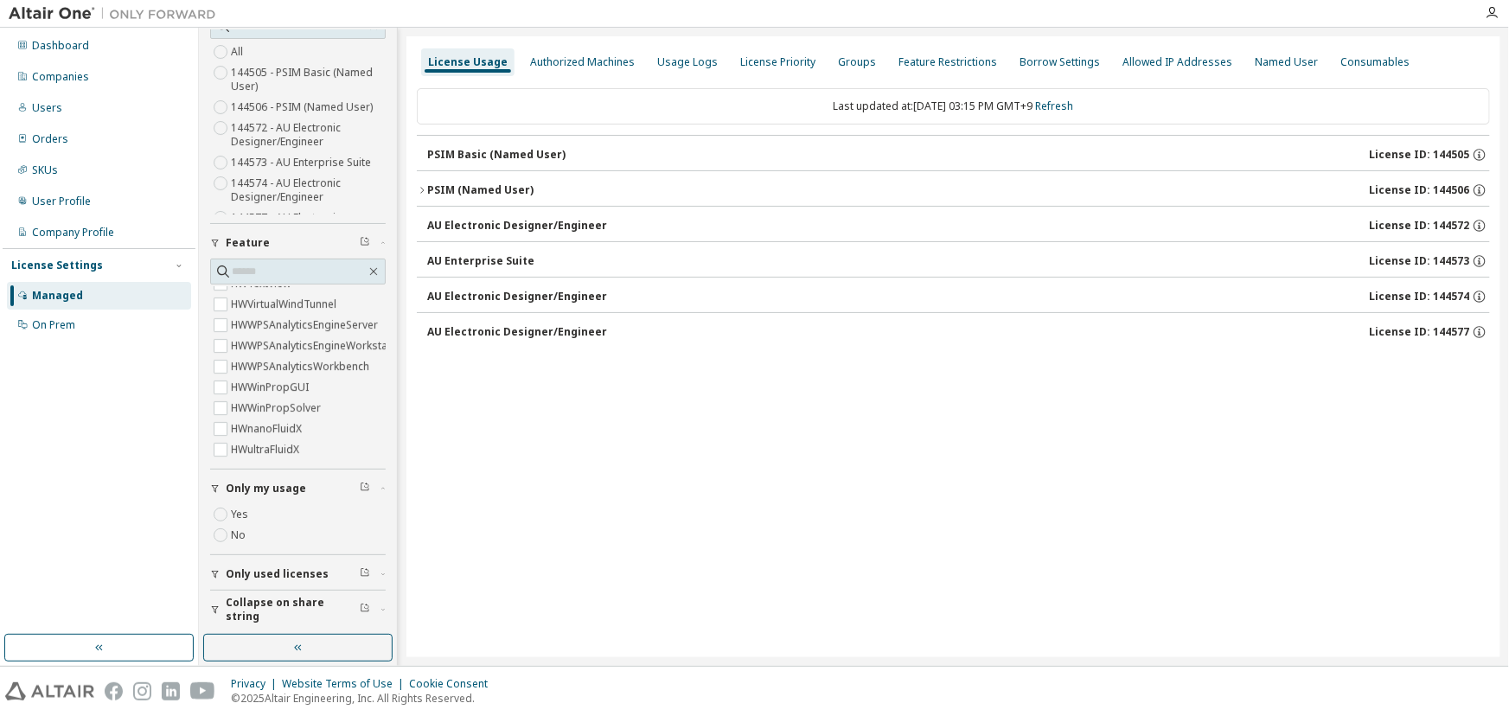
drag, startPoint x: 41, startPoint y: 490, endPoint x: 177, endPoint y: 472, distance: 137.9
click at [50, 487] on div "Dashboard Companies Users Orders SKUs User Profile Company Profile License Sett…" at bounding box center [99, 331] width 193 height 602
click at [503, 535] on div "License Usage Authorized Machines Usage Logs License Priority Groups Feature Re…" at bounding box center [953, 346] width 1094 height 621
click at [108, 419] on div "Dashboard Companies Users Orders SKUs User Profile Company Profile License Sett…" at bounding box center [99, 331] width 193 height 602
click at [242, 510] on label "Yes" at bounding box center [241, 514] width 21 height 21
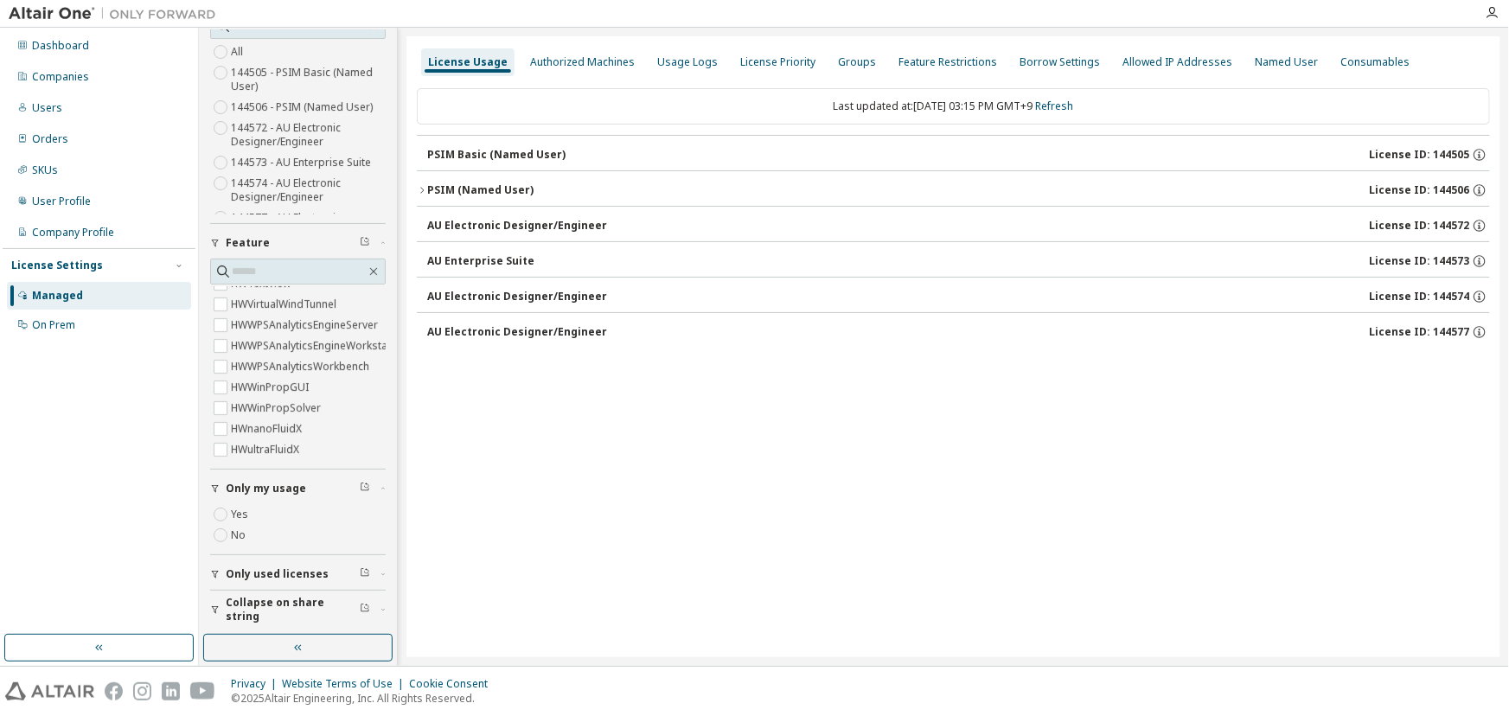
click at [274, 484] on span "Only my usage" at bounding box center [266, 489] width 80 height 14
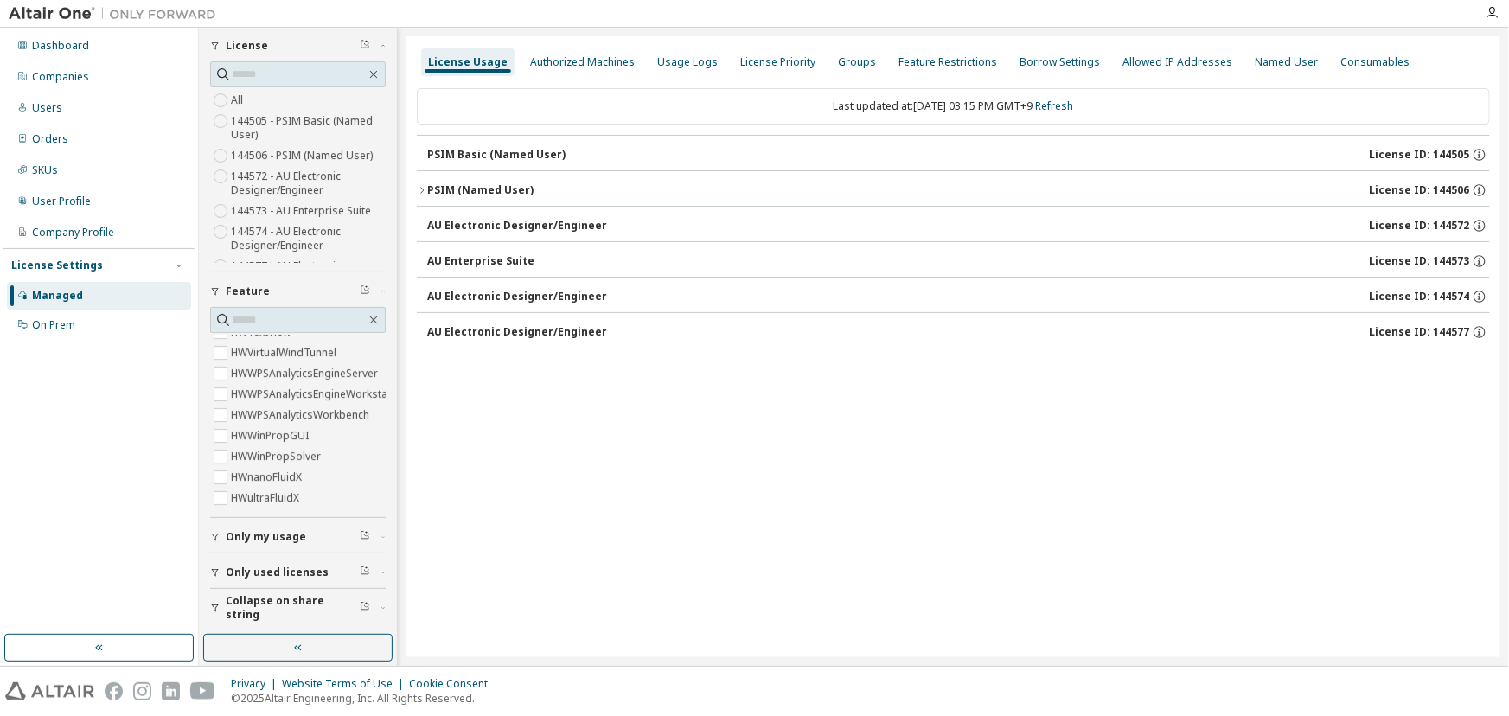
scroll to position [61, 0]
click at [260, 531] on span "Only my usage" at bounding box center [266, 538] width 80 height 14
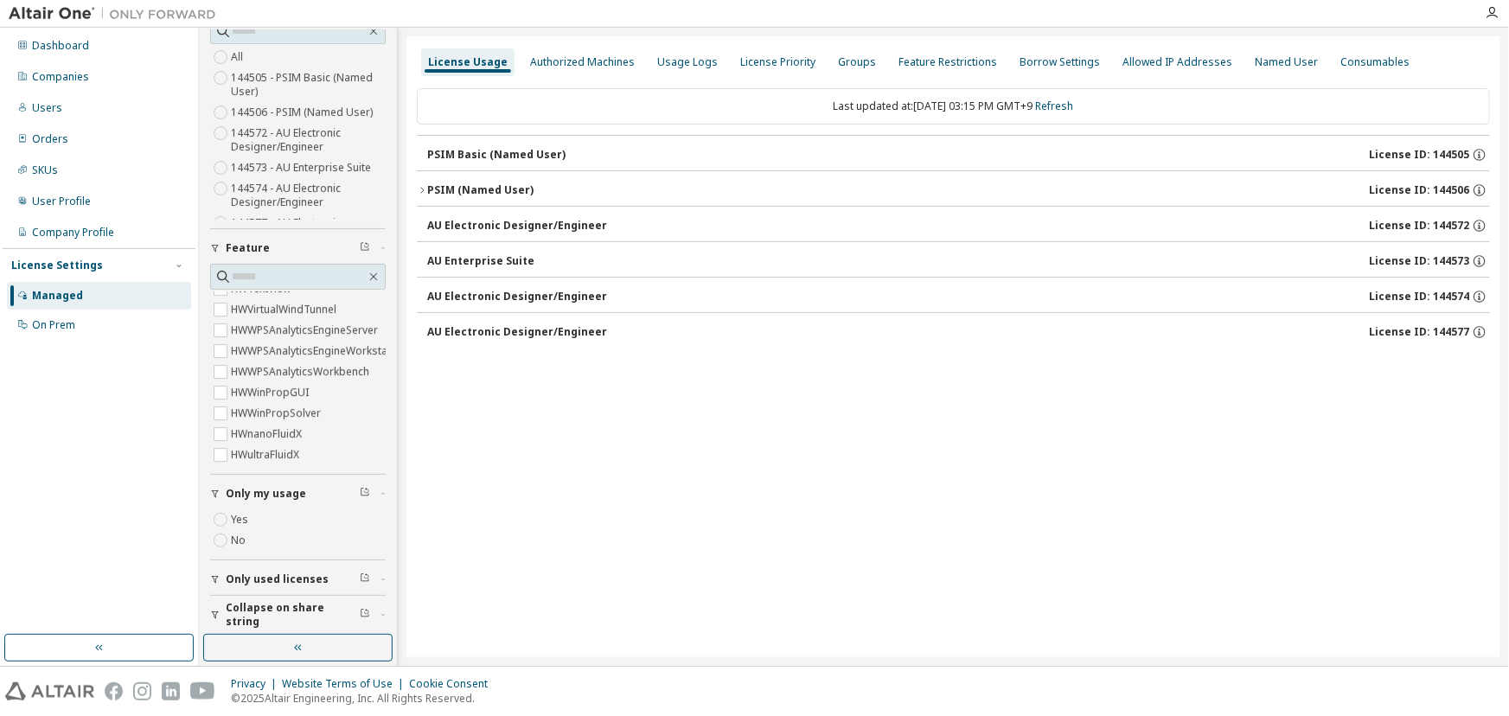
scroll to position [110, 0]
drag, startPoint x: 272, startPoint y: 540, endPoint x: 308, endPoint y: 548, distance: 37.3
click at [275, 540] on div "Yes No" at bounding box center [298, 525] width 176 height 42
click at [293, 571] on span "Only used licenses" at bounding box center [277, 574] width 103 height 14
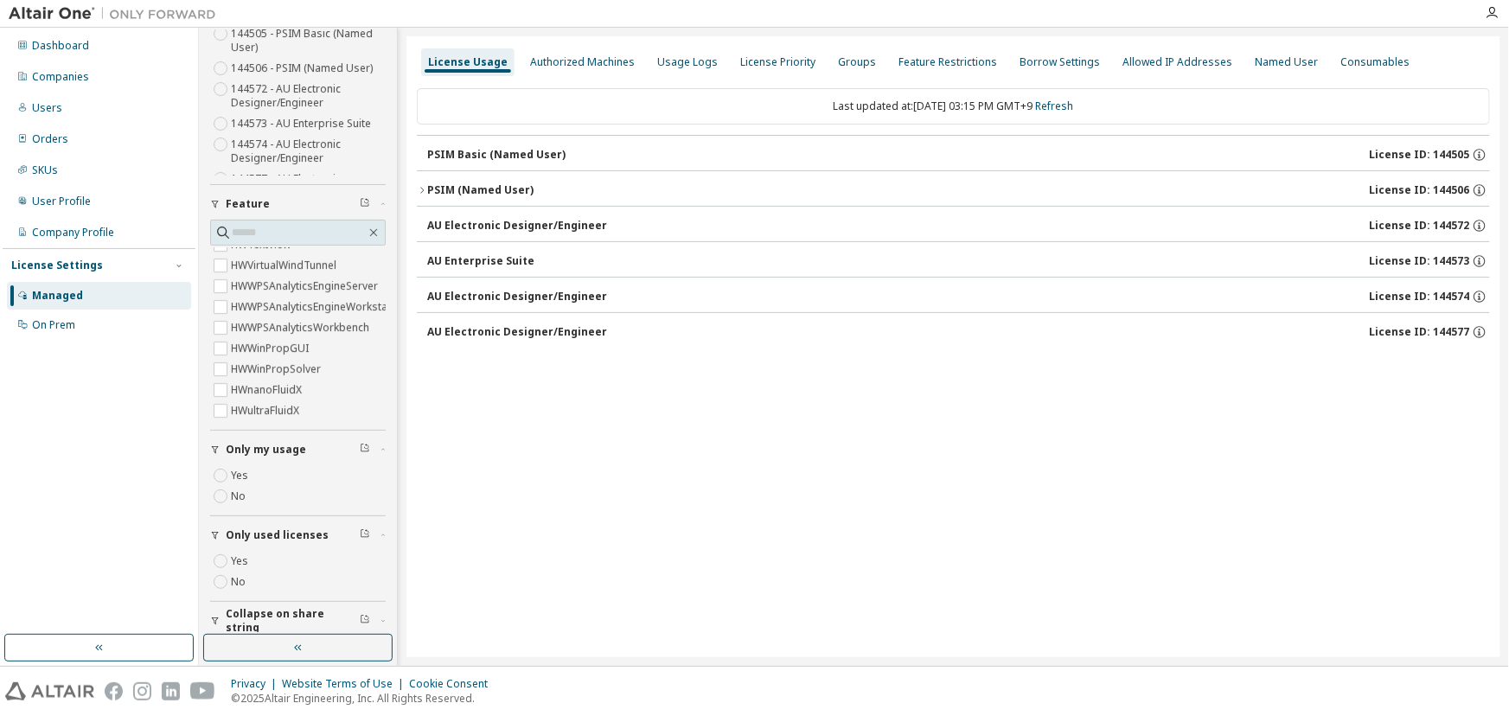
scroll to position [160, 0]
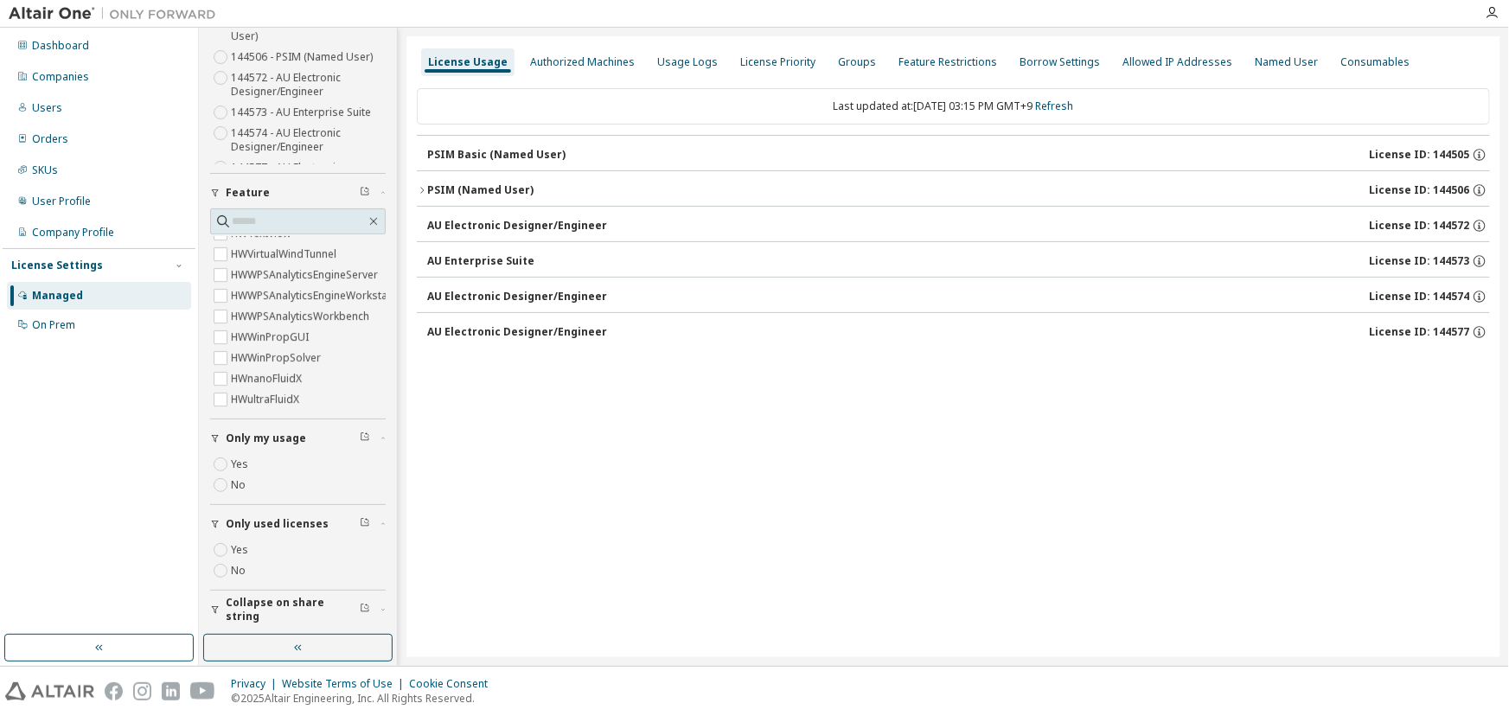
click at [289, 519] on span "Only used licenses" at bounding box center [277, 524] width 103 height 14
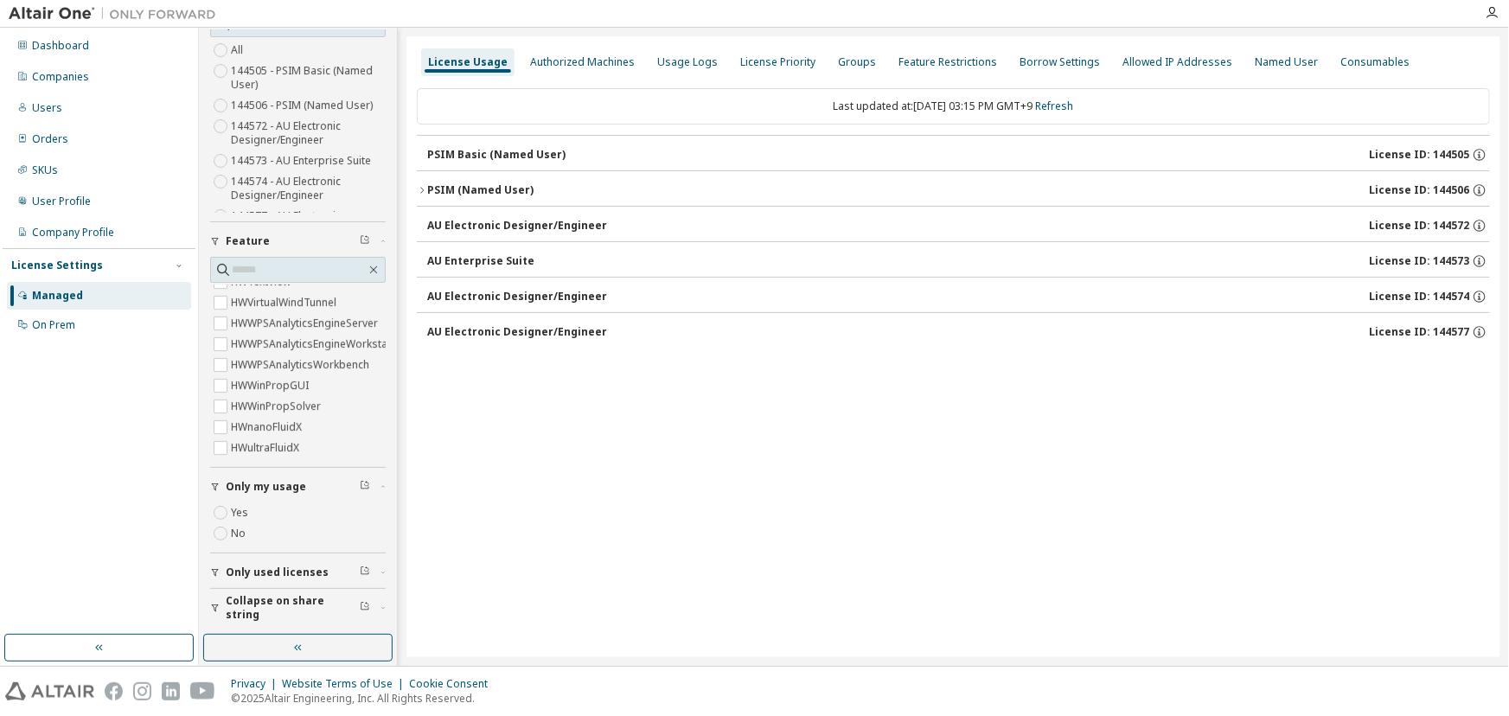
scroll to position [110, 0]
click at [1277, 53] on div "Named User" at bounding box center [1286, 62] width 77 height 28
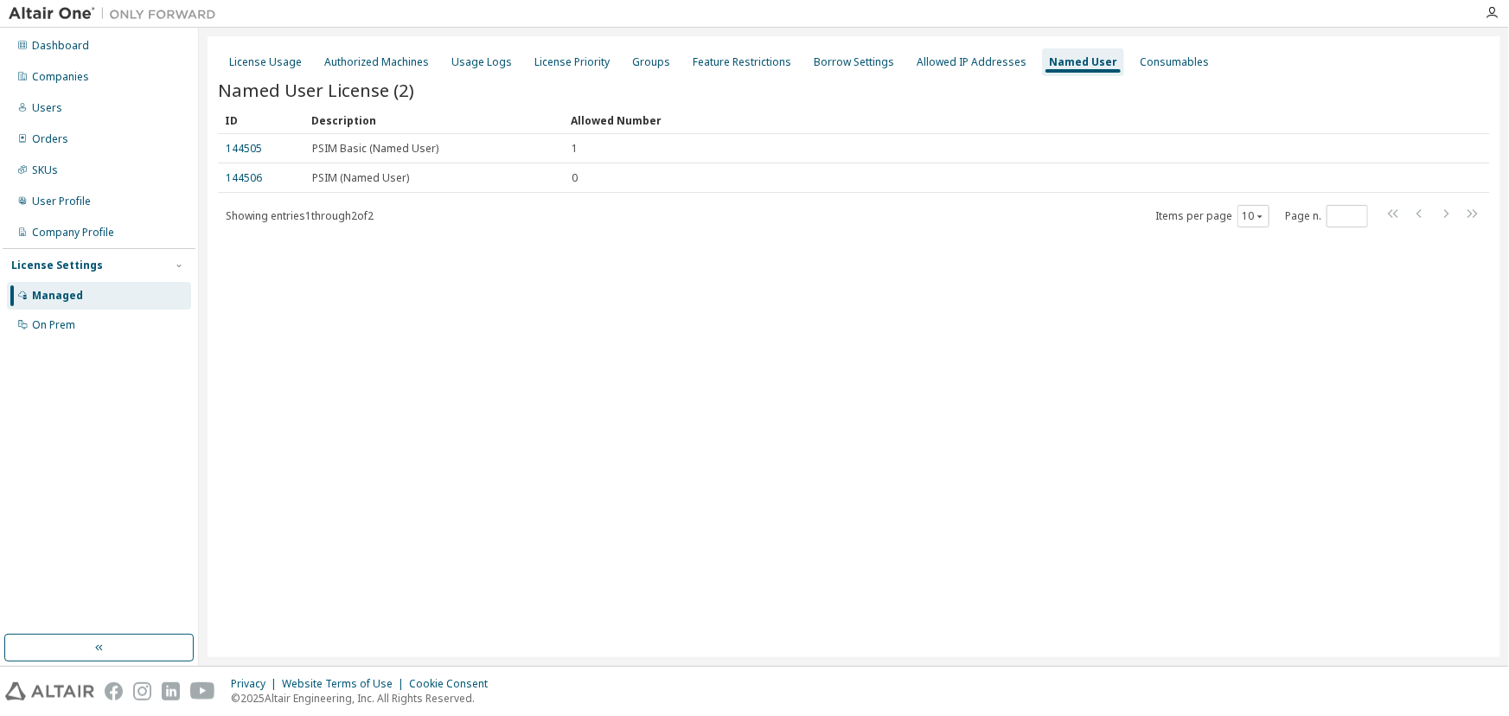
click at [132, 424] on div "Dashboard Companies Users Orders SKUs User Profile Company Profile License Sett…" at bounding box center [99, 331] width 193 height 602
click at [50, 291] on div "Managed" at bounding box center [57, 296] width 51 height 14
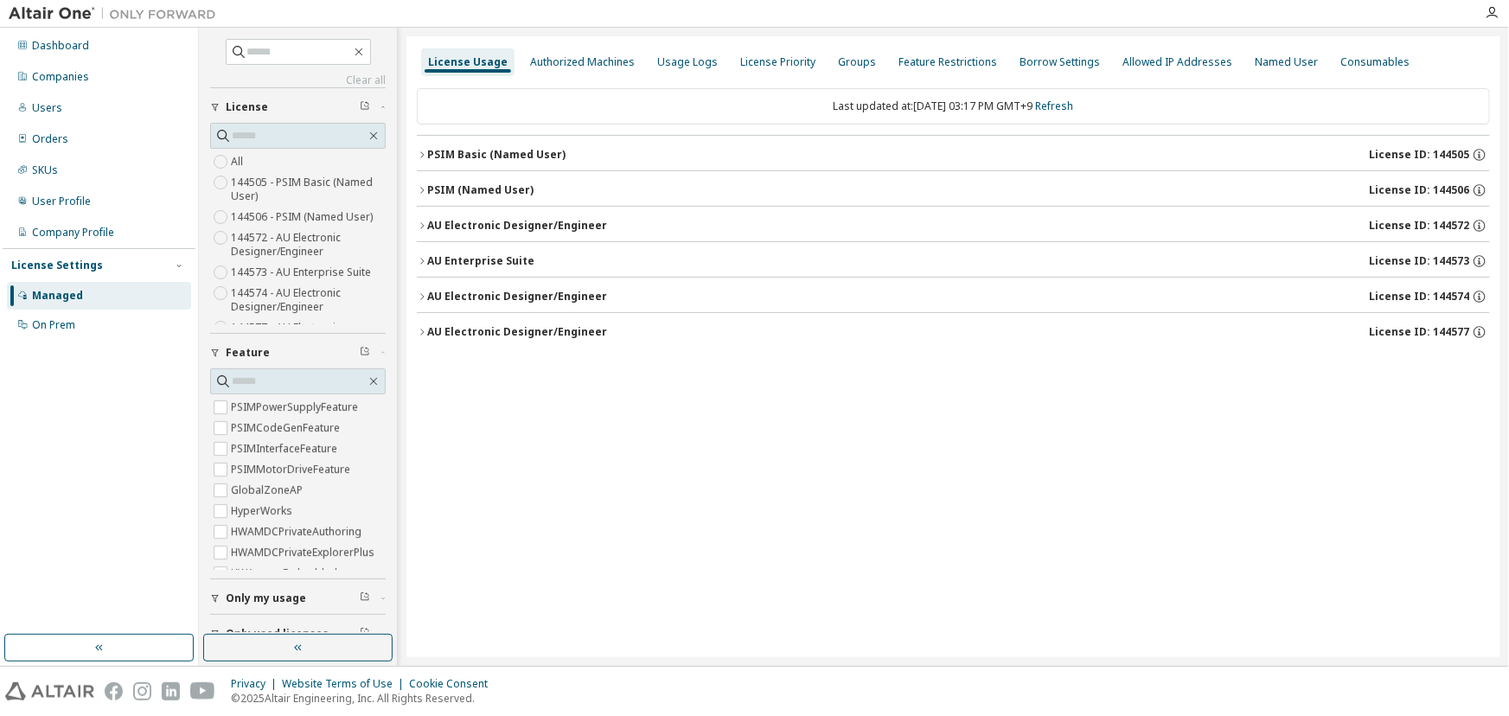
click at [218, 351] on icon "button" at bounding box center [215, 353] width 10 height 10
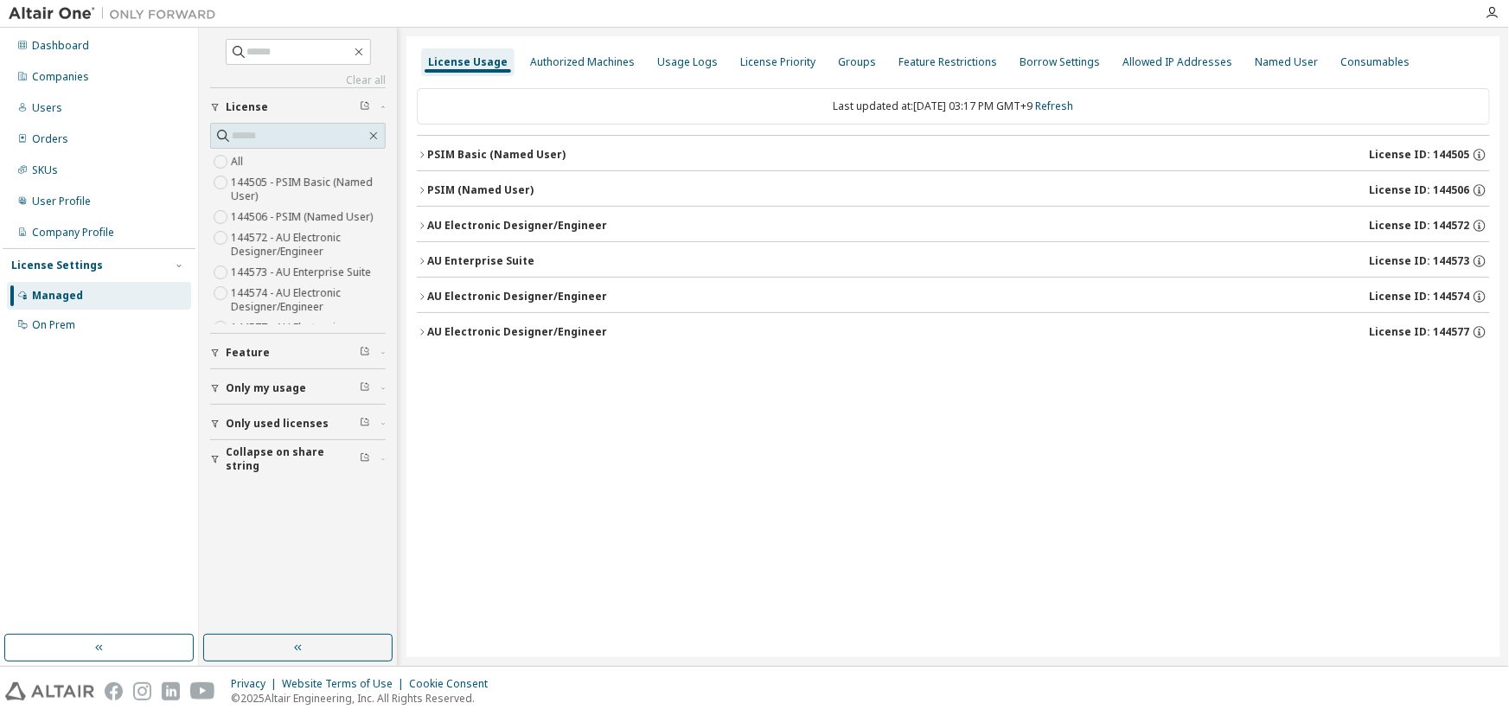
click at [273, 384] on span "Only my usage" at bounding box center [266, 388] width 80 height 14
drag, startPoint x: 548, startPoint y: 429, endPoint x: 575, endPoint y: 436, distance: 27.7
click at [547, 431] on div "License Usage Authorized Machines Usage Logs License Priority Groups Feature Re…" at bounding box center [953, 346] width 1094 height 621
